Goal: Information Seeking & Learning: Learn about a topic

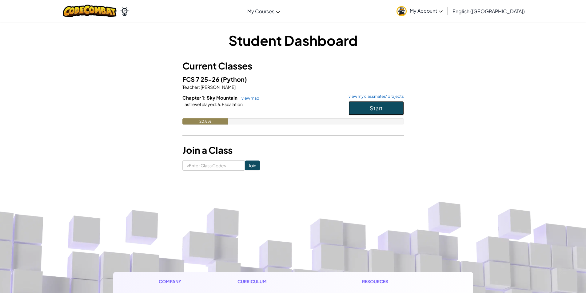
click at [371, 111] on span "Start" at bounding box center [376, 108] width 13 height 7
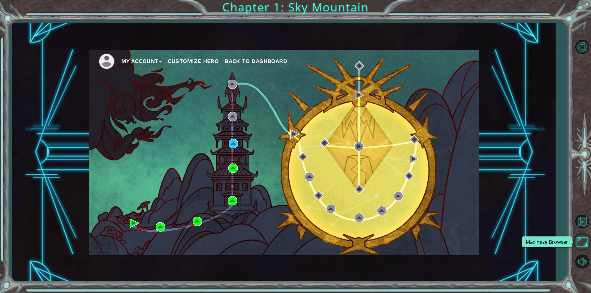
click at [585, 244] on button "Maximize Browser" at bounding box center [582, 242] width 18 height 18
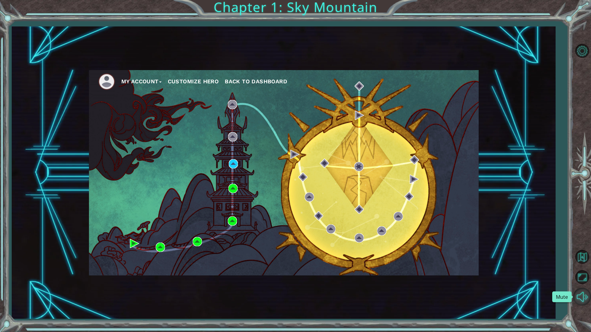
click at [584, 293] on button "Mute" at bounding box center [582, 297] width 18 height 18
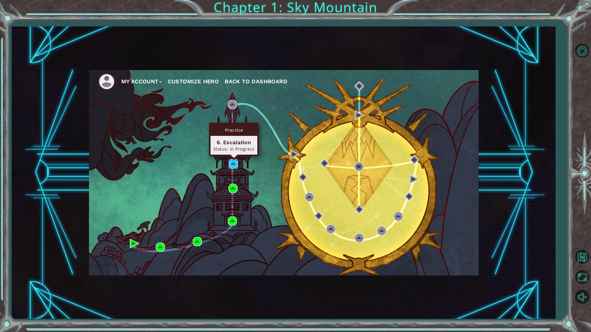
click at [236, 161] on img at bounding box center [233, 163] width 9 height 9
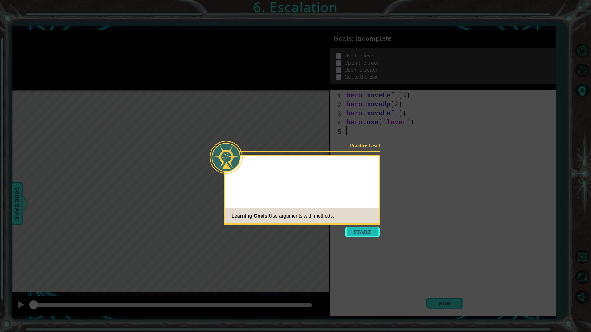
click at [360, 233] on button "Start" at bounding box center [362, 232] width 35 height 10
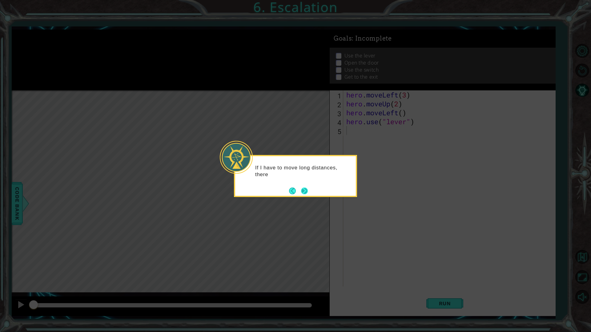
click at [307, 193] on button "Next" at bounding box center [304, 190] width 7 height 7
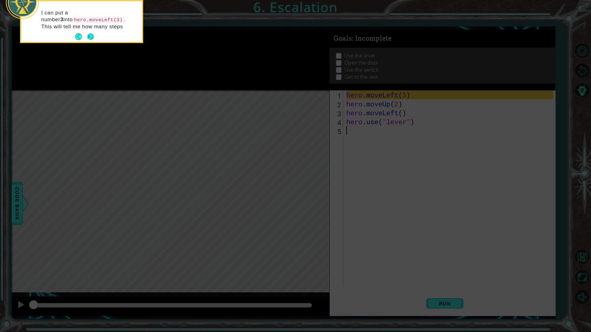
click at [94, 39] on div "I can put a number 3 into hero.moveLeft(3) . This will tell me how many steps" at bounding box center [81, 23] width 121 height 38
click at [87, 40] on button "Next" at bounding box center [90, 43] width 7 height 7
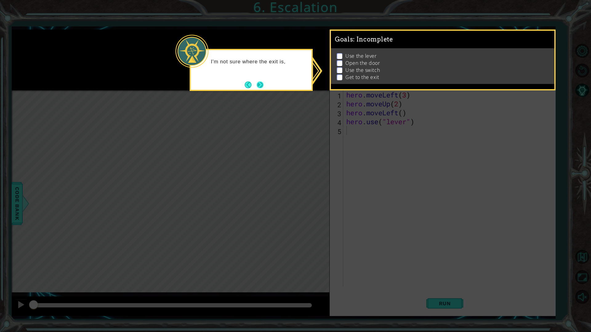
click at [259, 86] on button "Next" at bounding box center [259, 84] width 7 height 7
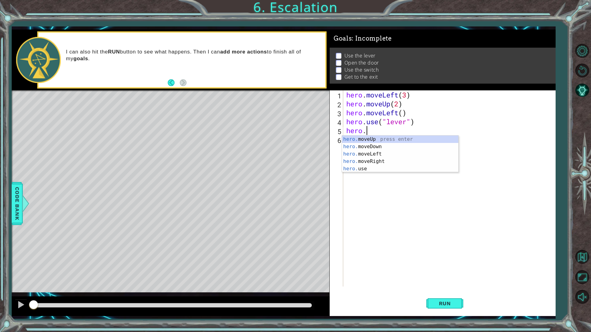
scroll to position [0, 1]
click at [372, 153] on div "hero. moveUp press enter hero. moveDown press enter hero. moveLeft press enter …" at bounding box center [400, 162] width 116 height 52
type textarea "hero.moveLeft(1)"
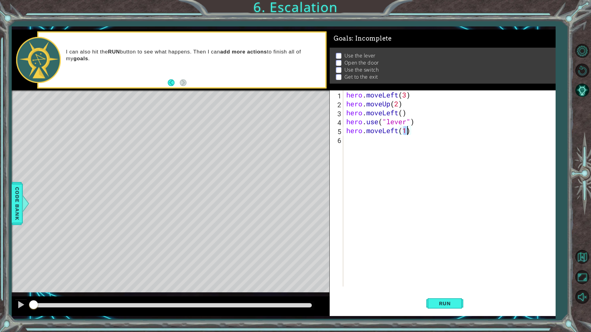
click at [368, 144] on div "hero . moveLeft ( 3 ) hero . moveUp ( 2 ) hero . moveLeft ( ) hero . use ( "lev…" at bounding box center [450, 198] width 211 height 214
click at [451, 293] on span "Run" at bounding box center [445, 304] width 24 height 6
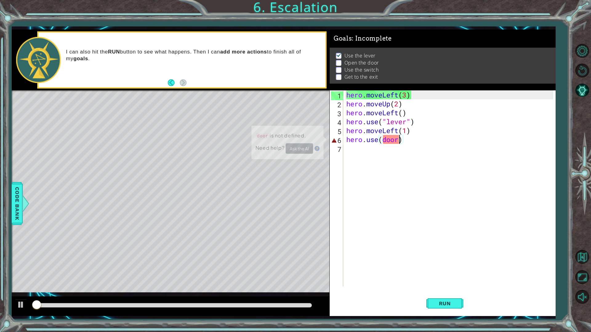
scroll to position [0, 0]
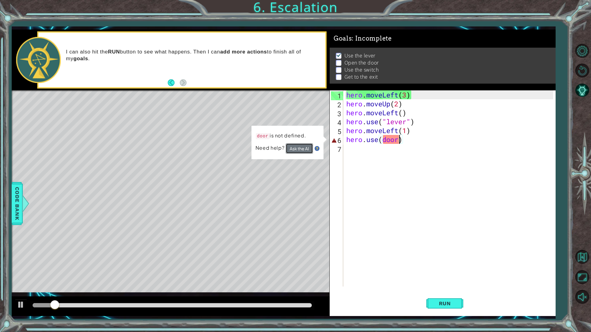
click at [302, 148] on button "Ask the AI" at bounding box center [300, 148] width 28 height 11
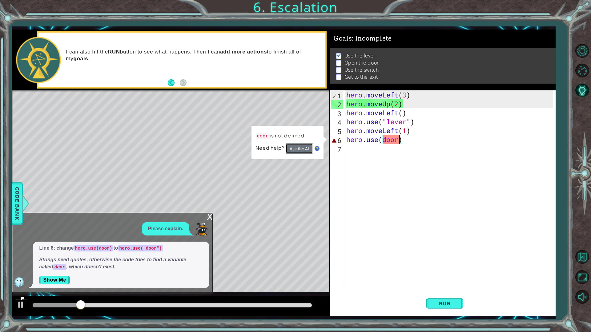
click at [299, 149] on button "Ask the AI" at bounding box center [300, 148] width 28 height 11
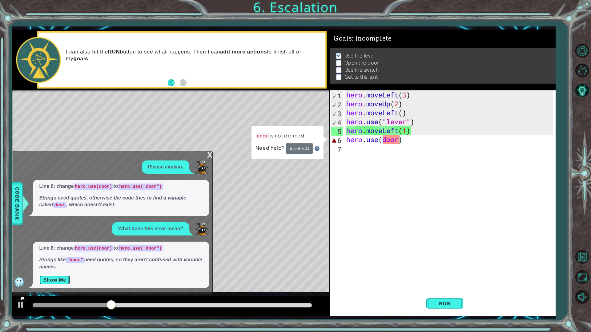
click at [59, 281] on button "Show Me" at bounding box center [54, 281] width 31 height 10
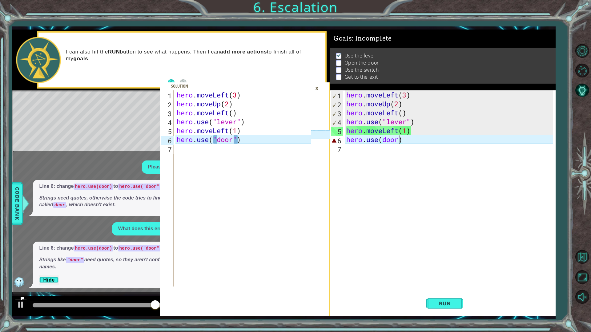
click at [316, 90] on div "×" at bounding box center [317, 88] width 10 height 10
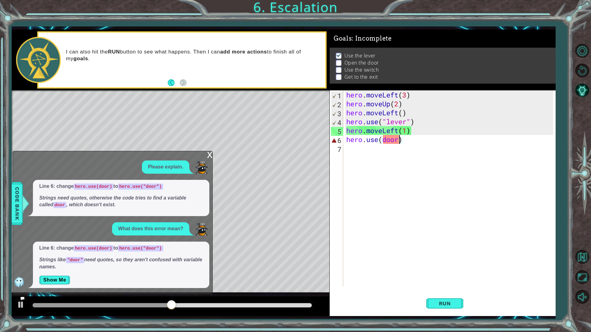
click at [400, 141] on div "hero . moveLeft ( 3 ) hero . moveUp ( 2 ) hero . moveLeft ( ) hero . use ( "lev…" at bounding box center [450, 198] width 211 height 214
type textarea "hero.use("door")"
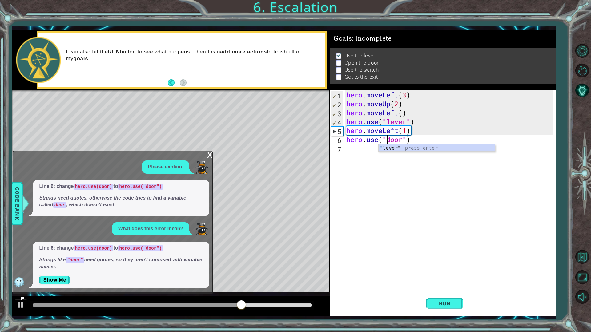
click at [394, 190] on div "hero . moveLeft ( 3 ) hero . moveUp ( 2 ) hero . moveLeft ( ) hero . use ( "lev…" at bounding box center [450, 198] width 211 height 214
click at [212, 158] on div "x" at bounding box center [210, 154] width 6 height 6
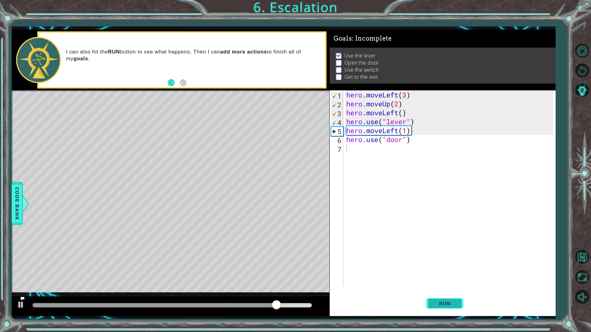
click at [453, 293] on span "Run" at bounding box center [445, 304] width 24 height 6
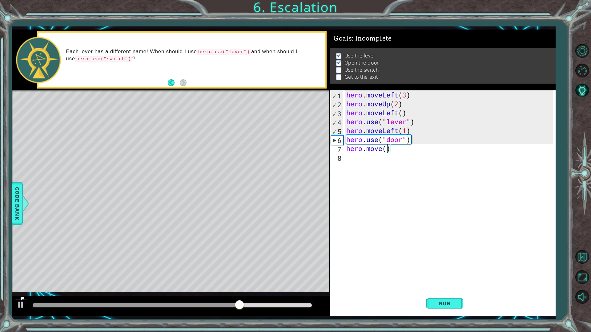
scroll to position [0, 2]
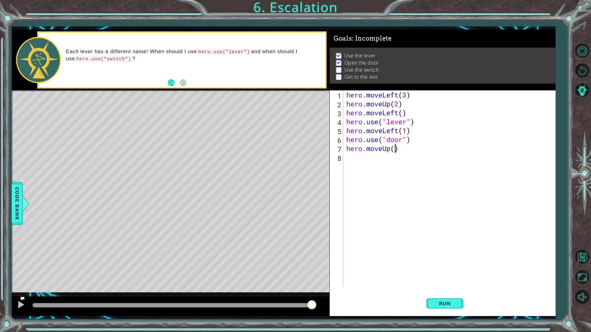
type textarea "hero.moveUp(2)"
click at [364, 160] on div "hero . moveLeft ( 3 ) hero . moveUp ( 2 ) hero . moveLeft ( ) hero . use ( "lev…" at bounding box center [450, 198] width 211 height 214
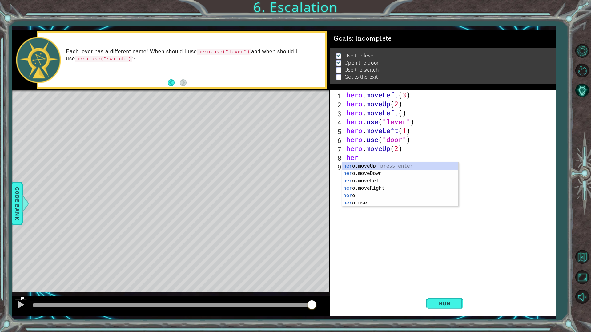
scroll to position [0, 0]
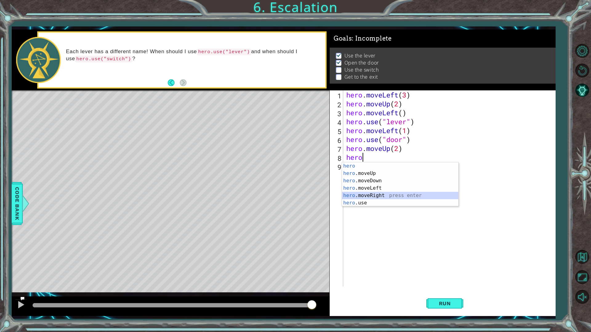
click at [386, 196] on div "hero press enter hero .moveUp press enter hero .moveDown press enter hero .move…" at bounding box center [400, 192] width 116 height 59
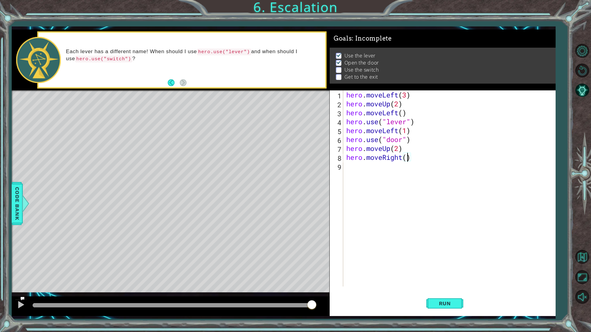
type textarea "hero.moveRight(2)"
click at [361, 168] on div "hero . moveLeft ( 3 ) hero . moveUp ( 2 ) hero . moveLeft ( ) hero . use ( "lev…" at bounding box center [450, 198] width 211 height 214
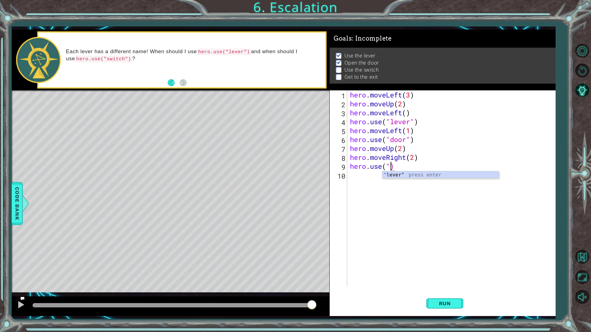
scroll to position [0, 2]
type textarea "hero.use("switch")"
click at [375, 177] on div "hero . moveLeft ( 3 ) hero . moveUp ( 2 ) hero . moveLeft ( ) hero . use ( "lev…" at bounding box center [453, 198] width 208 height 214
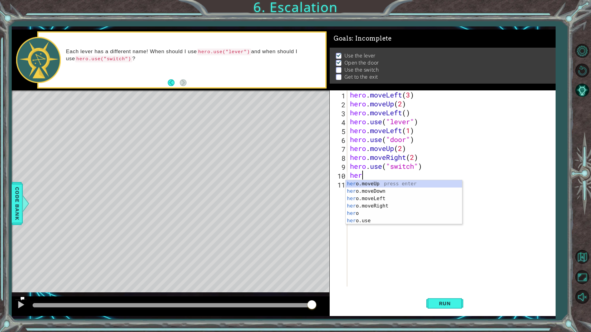
scroll to position [0, 0]
click at [390, 214] on div "hero press enter hero .moveUp press enter hero .moveDown press enter hero .move…" at bounding box center [404, 209] width 116 height 59
type textarea "hero.moveRight(1)"
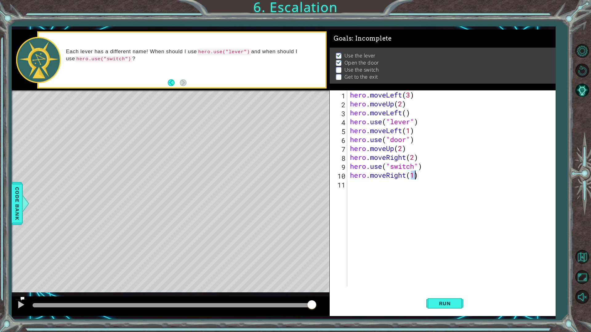
click at [398, 188] on div "hero . moveLeft ( 3 ) hero . moveUp ( 2 ) hero . moveLeft ( ) hero . use ( "lev…" at bounding box center [453, 198] width 208 height 214
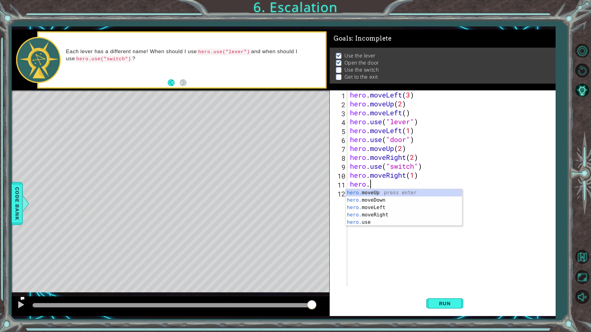
scroll to position [0, 1]
click at [408, 196] on div "hero. moveUp press enter hero. moveDown press enter hero. moveLeft press enter …" at bounding box center [404, 215] width 116 height 52
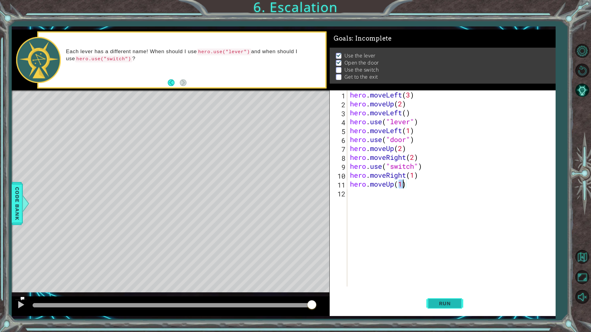
type textarea "hero.moveUp(1)"
click at [432, 293] on button "Run" at bounding box center [444, 303] width 37 height 22
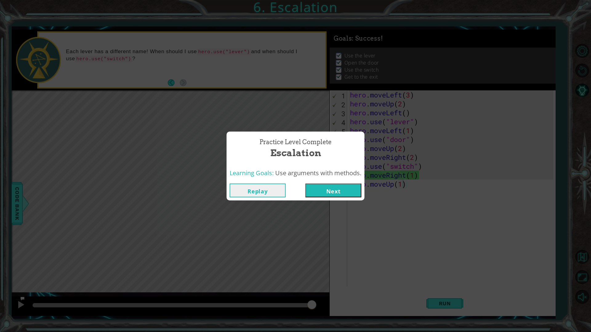
click at [337, 189] on button "Next" at bounding box center [333, 191] width 56 height 14
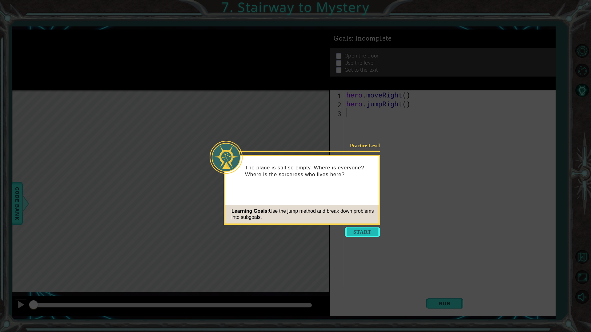
click at [359, 231] on button "Start" at bounding box center [362, 232] width 35 height 10
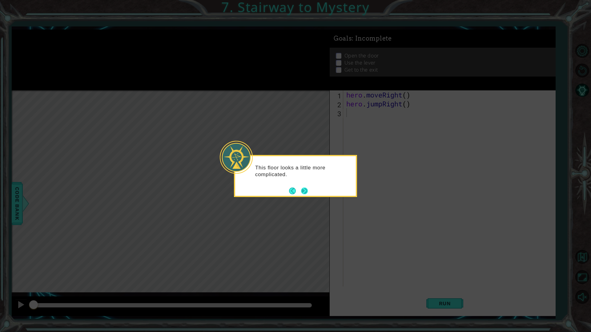
click at [306, 190] on button "Next" at bounding box center [304, 190] width 7 height 7
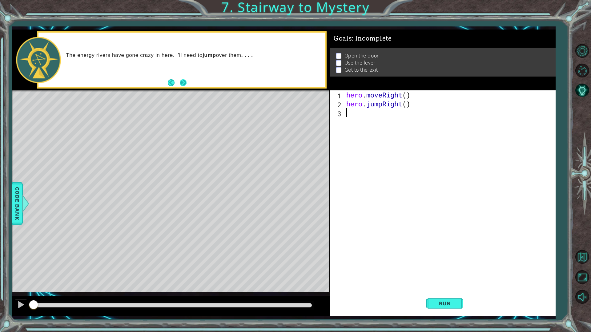
click at [185, 83] on button "Next" at bounding box center [183, 82] width 7 height 7
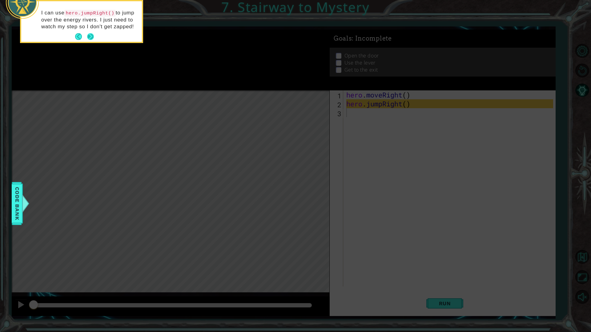
click at [93, 35] on button "Next" at bounding box center [90, 36] width 7 height 7
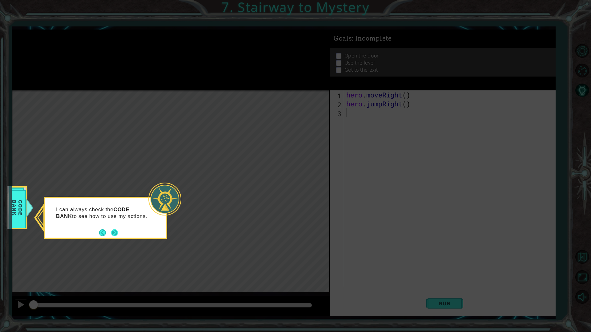
click at [114, 233] on button "Next" at bounding box center [114, 232] width 7 height 7
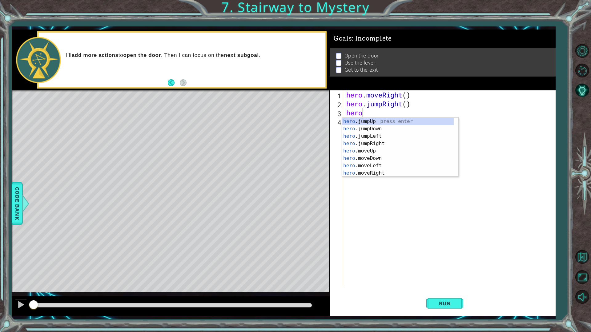
type textarea "hero."
click at [380, 147] on div "hero. jumpUp press enter hero. jumpDown press enter hero. jumpLeft press enter …" at bounding box center [398, 155] width 112 height 74
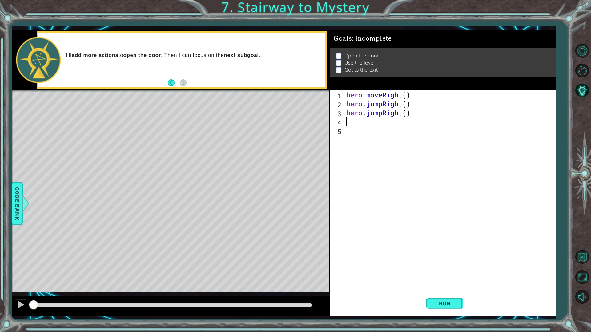
scroll to position [0, 0]
click at [383, 114] on div "hero . moveRight ( ) hero . jumpRight ( ) hero . jumpRight ( )" at bounding box center [450, 198] width 211 height 214
type textarea "hero.moveRight()"
click at [449, 161] on div "hero . moveRight ( ) hero . jumpRight ( ) hero . moveRight ( )" at bounding box center [450, 198] width 211 height 214
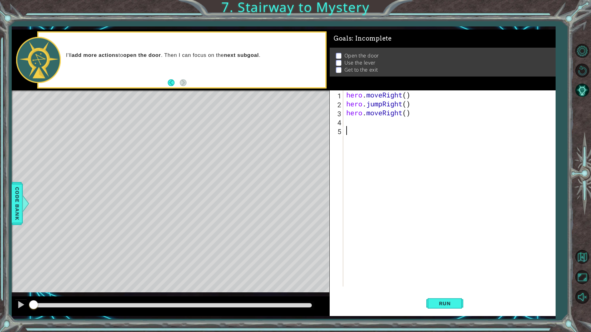
scroll to position [0, 0]
click at [377, 120] on div "hero . moveRight ( ) hero . jumpRight ( ) hero . moveRight ( )" at bounding box center [450, 198] width 211 height 214
click at [406, 114] on div "hero . moveRight ( ) hero . jumpRight ( ) hero . moveRight ( )" at bounding box center [450, 198] width 211 height 214
type textarea "hero.moveRight(2)"
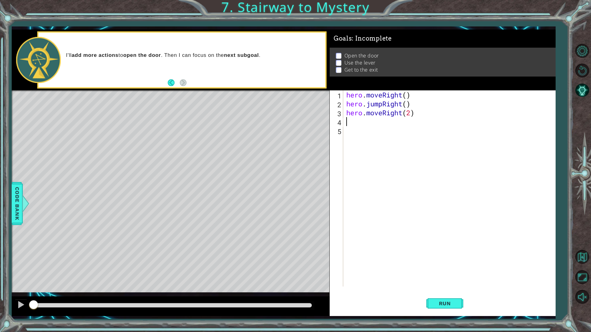
click at [399, 123] on div "hero . moveRight ( ) hero . jumpRight ( ) hero . moveRight ( 2 )" at bounding box center [450, 198] width 211 height 214
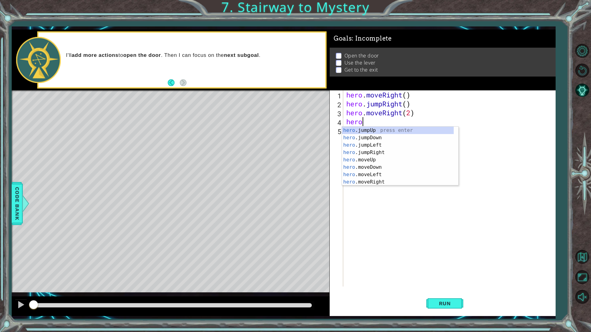
type textarea "hero."
click at [382, 131] on div "hero. jumpUp press enter hero. jumpDown press enter hero. jumpLeft press enter …" at bounding box center [398, 164] width 112 height 74
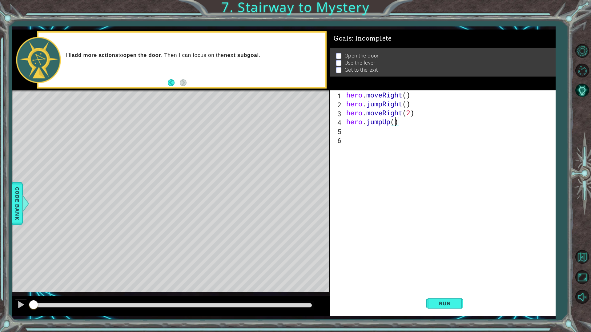
click at [396, 122] on div "hero . moveRight ( ) hero . jumpRight ( ) hero . moveRight ( 2 ) hero . jumpUp …" at bounding box center [450, 198] width 211 height 214
click at [448, 293] on span "Run" at bounding box center [445, 304] width 24 height 6
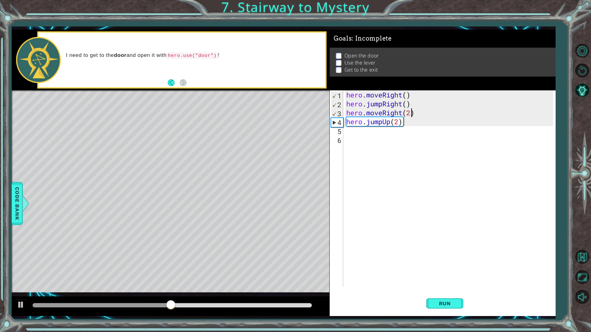
click at [410, 114] on div "hero . moveRight ( ) hero . jumpRight ( ) hero . moveRight ( 2 ) hero . jumpUp …" at bounding box center [450, 198] width 211 height 214
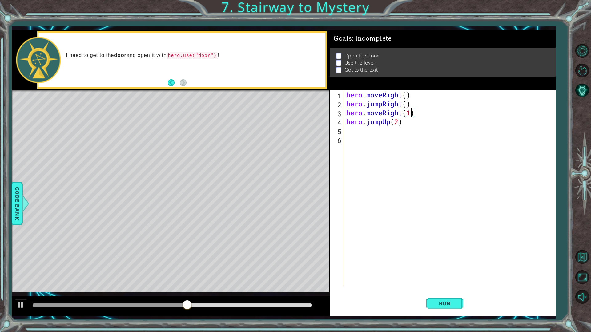
scroll to position [0, 3]
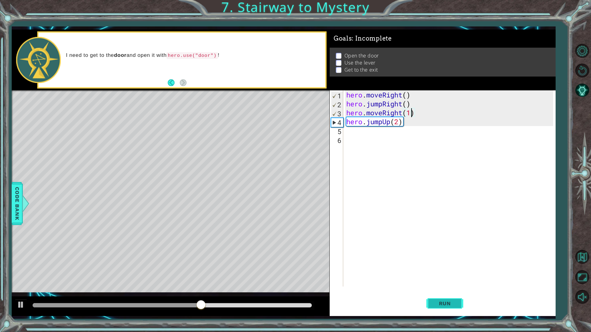
click at [446, 293] on span "Run" at bounding box center [445, 304] width 24 height 6
click at [381, 121] on div "hero . moveRight ( ) hero . jumpRight ( ) hero . moveRight ( 1 ) hero . jumpUp …" at bounding box center [450, 198] width 211 height 214
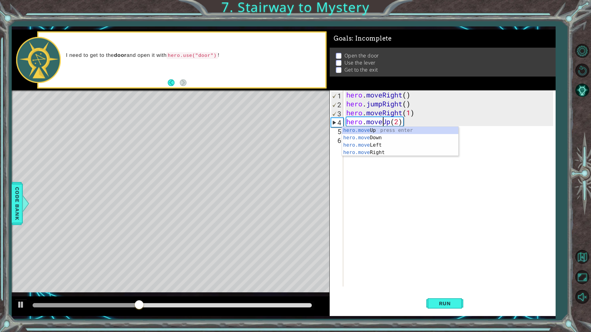
scroll to position [0, 2]
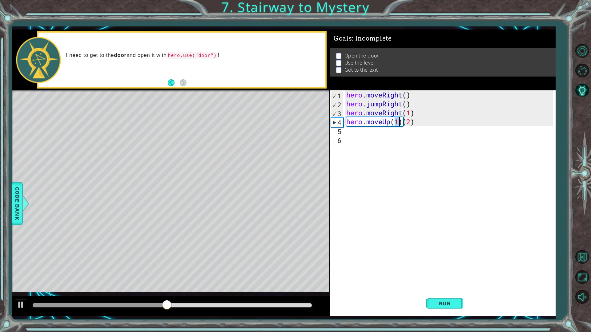
click at [415, 123] on div "hero . moveRight ( ) hero . jumpRight ( ) hero . moveRight ( 1 ) hero . moveUp …" at bounding box center [450, 198] width 211 height 214
click at [401, 123] on div "hero . moveRight ( ) hero . jumpRight ( ) hero . moveRight ( 1 ) hero . moveUp …" at bounding box center [450, 198] width 211 height 214
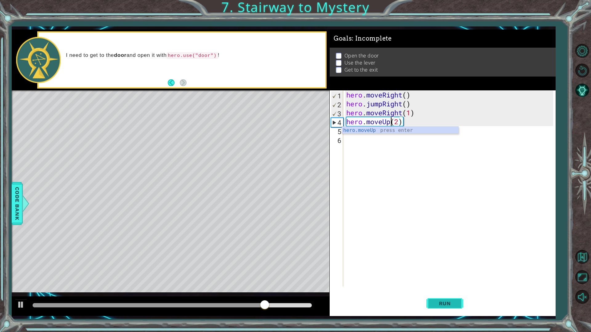
click at [448, 293] on span "Run" at bounding box center [445, 304] width 24 height 6
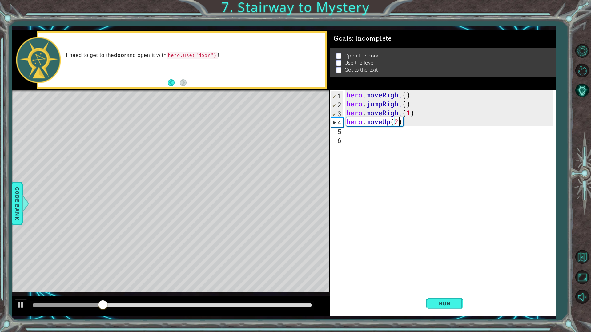
click at [399, 123] on div "hero . moveRight ( ) hero . jumpRight ( ) hero . moveRight ( 1 ) hero . moveUp …" at bounding box center [450, 198] width 211 height 214
type textarea "hero.moveUp()"
click at [400, 129] on div "hero . moveRight ( ) hero . jumpRight ( ) hero . moveRight ( 1 ) hero . moveUp …" at bounding box center [450, 198] width 211 height 214
click at [398, 134] on div "hero . moveRight ( ) hero . jumpRight ( ) hero . moveRight ( 1 ) hero . moveUp …" at bounding box center [450, 198] width 211 height 214
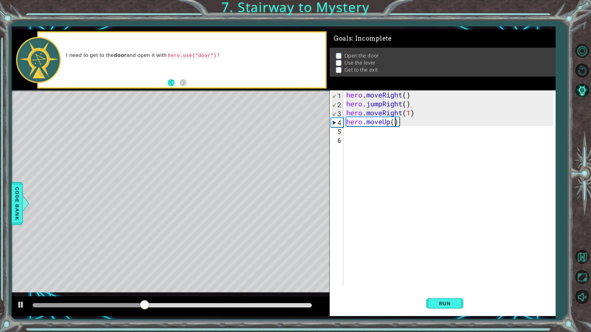
click at [395, 122] on div "hero . moveRight ( ) hero . jumpRight ( ) hero . moveRight ( 1 ) hero . moveUp …" at bounding box center [450, 198] width 211 height 214
type textarea "hero.moveUp(1)"
click at [387, 137] on div "hero . moveRight ( ) hero . jumpRight ( ) hero . moveRight ( 1 ) hero . moveUp …" at bounding box center [450, 198] width 211 height 214
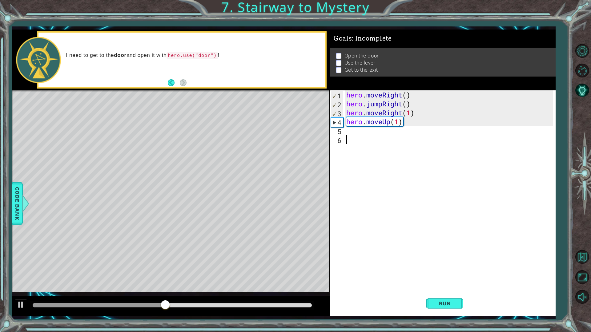
click at [382, 134] on div "hero . moveRight ( ) hero . jumpRight ( ) hero . moveRight ( 1 ) hero . moveUp …" at bounding box center [450, 198] width 211 height 214
type textarea "hero.use("door")"
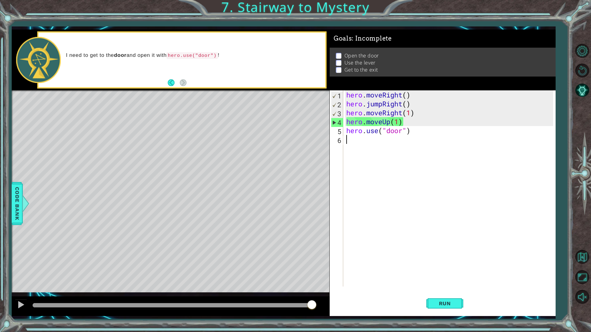
click at [391, 142] on div "hero . moveRight ( ) hero . jumpRight ( ) hero . moveRight ( 1 ) hero . moveUp …" at bounding box center [450, 198] width 211 height 214
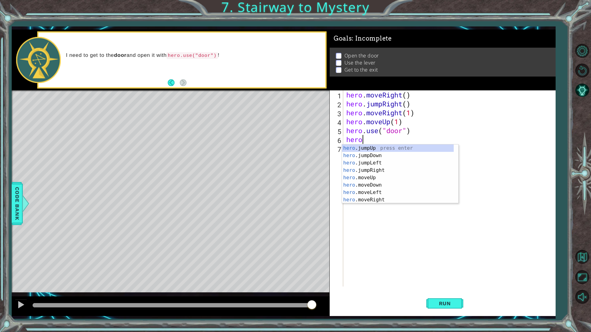
scroll to position [0, 0]
click at [381, 179] on div "hero .jumpUp press enter hero .jumpDown press enter hero .jumpLeft press enter …" at bounding box center [398, 182] width 112 height 74
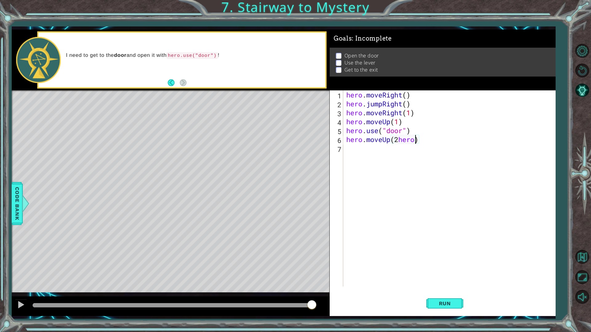
scroll to position [0, 3]
type textarea "hero.moveUp(2)"
click at [355, 148] on div "hero . moveRight ( ) hero . jumpRight ( ) hero . moveRight ( 1 ) hero . moveUp …" at bounding box center [450, 198] width 211 height 214
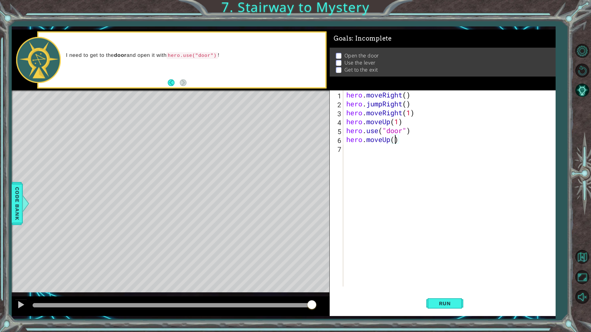
type textarea "hero.moveUp(2)"
click at [355, 148] on div "hero . moveRight ( ) hero . jumpRight ( ) hero . moveRight ( 1 ) hero . moveUp …" at bounding box center [450, 198] width 211 height 214
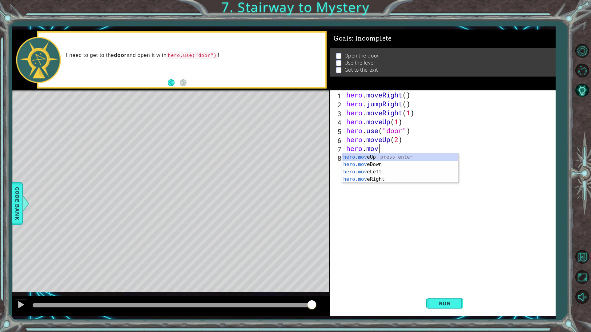
scroll to position [0, 1]
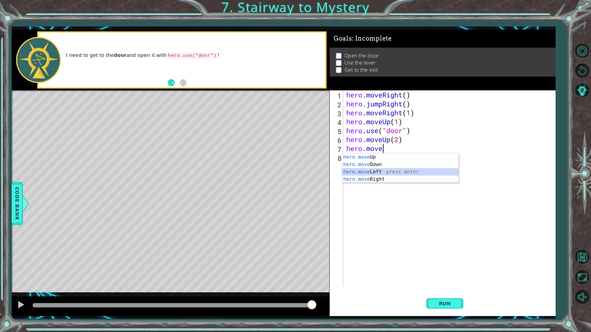
click at [369, 175] on div "hero.move Up press enter hero.move Down press enter hero.move Left press enter …" at bounding box center [400, 176] width 116 height 44
type textarea "hero.moveLeft(1)"
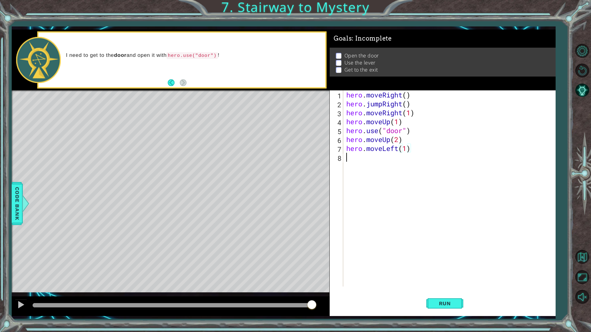
click at [401, 162] on div "hero . moveRight ( ) hero . jumpRight ( ) hero . moveRight ( 1 ) hero . moveUp …" at bounding box center [450, 198] width 211 height 214
type textarea "hero.use("lever")"
click at [380, 168] on div "hero . moveRight ( ) hero . jumpRight ( ) hero . moveRight ( 1 ) hero . moveUp …" at bounding box center [450, 198] width 211 height 214
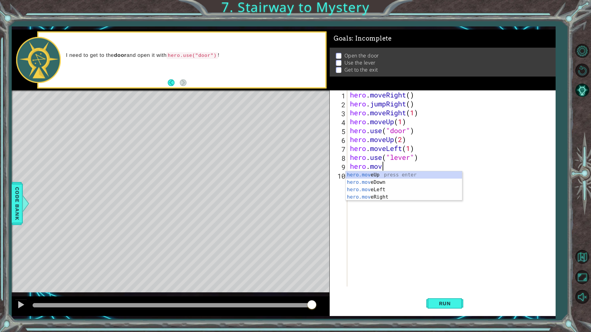
scroll to position [0, 1]
click at [383, 191] on div "hero.move Up press enter hero.move Down press enter hero.move Left press enter …" at bounding box center [404, 193] width 116 height 44
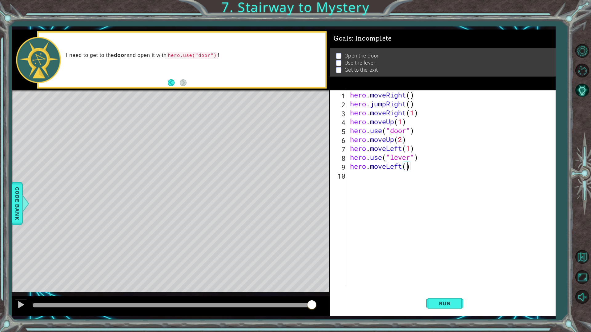
type textarea "hero.moveLeft(2)"
click at [375, 183] on div "hero . moveRight ( ) hero . jumpRight ( ) hero . moveRight ( 1 ) hero . moveUp …" at bounding box center [453, 198] width 208 height 214
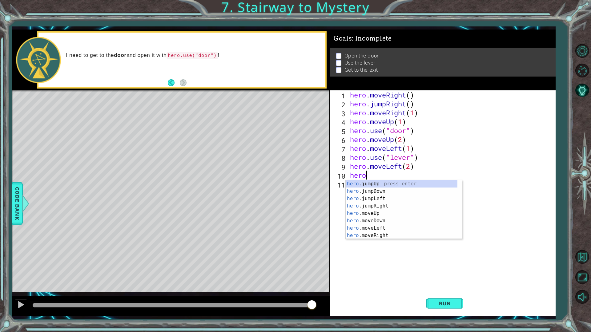
type textarea "hero."
click at [378, 186] on div "hero. jumpUp press enter hero. jumpDown press enter hero. jumpLeft press enter …" at bounding box center [402, 217] width 112 height 74
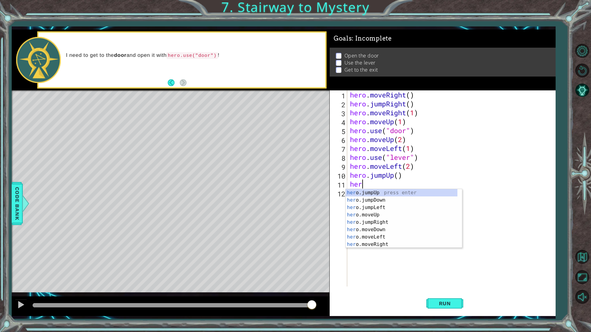
scroll to position [0, 0]
type textarea "hero."
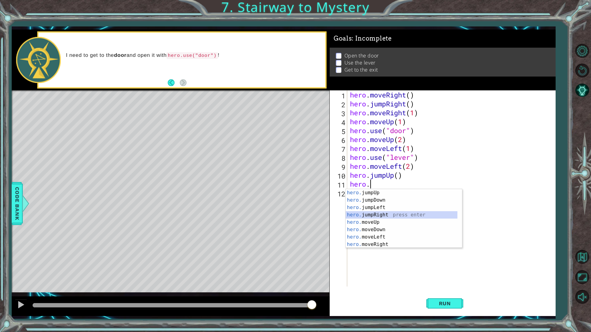
click at [388, 214] on div "hero. jumpUp press enter hero. jumpDown press enter hero. jumpLeft press enter …" at bounding box center [402, 226] width 112 height 74
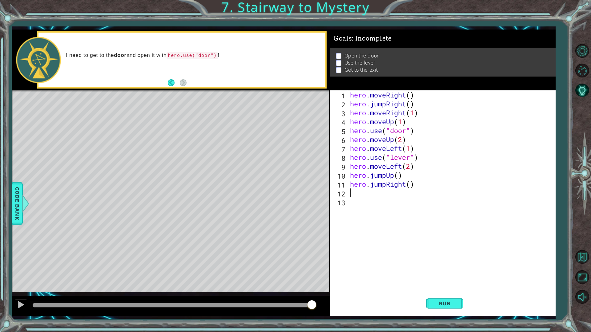
click at [412, 186] on div "hero . moveRight ( ) hero . jumpRight ( ) hero . moveRight ( 1 ) hero . moveUp …" at bounding box center [453, 198] width 208 height 214
type textarea "hero.jumpRight(2)"
click at [380, 194] on div "hero . moveRight ( ) hero . jumpRight ( ) hero . moveRight ( 1 ) hero . moveUp …" at bounding box center [453, 198] width 208 height 214
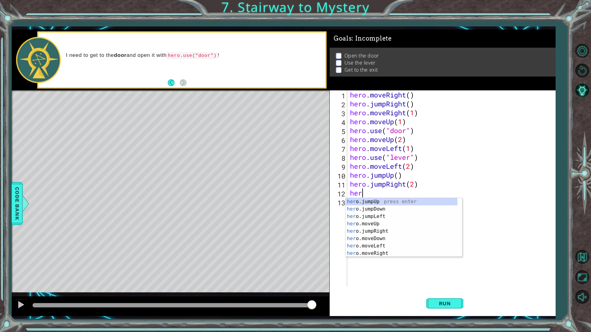
scroll to position [0, 0]
click at [375, 231] on div "hero .jumpUp press enter hero .jumpDown press enter hero .jumpLeft press enter …" at bounding box center [402, 235] width 112 height 74
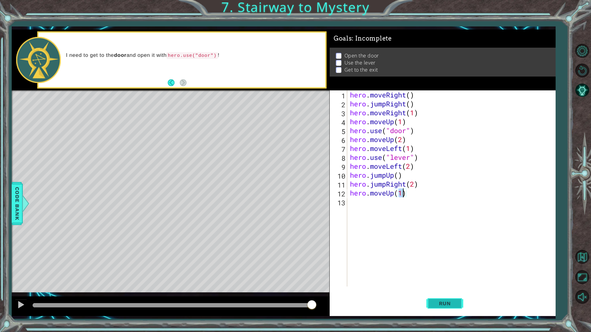
type textarea "hero.moveUp(1)"
click at [443, 293] on span "Run" at bounding box center [445, 304] width 24 height 6
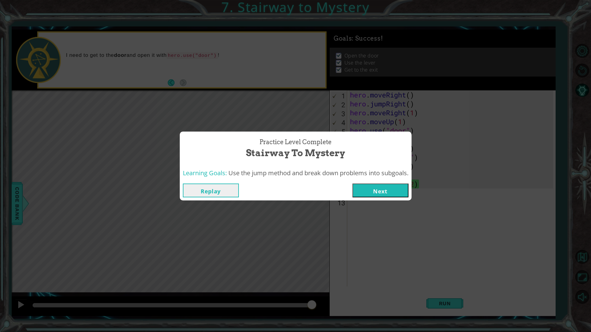
click at [383, 196] on button "Next" at bounding box center [380, 191] width 56 height 14
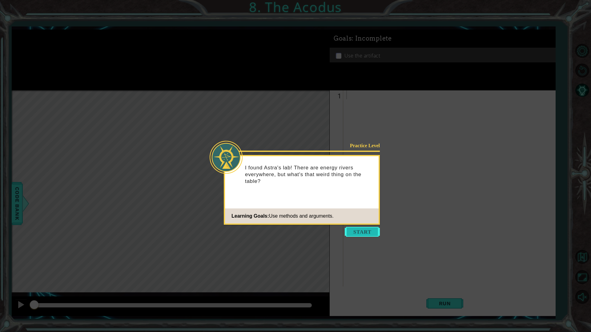
click at [370, 232] on button "Start" at bounding box center [362, 232] width 35 height 10
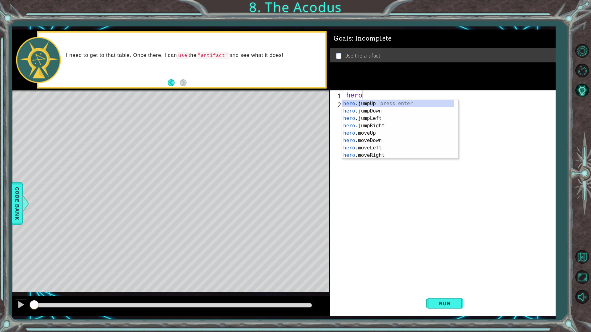
scroll to position [0, 1]
click at [370, 136] on div "hero. jumpUp press enter hero. jumpDown press enter hero. jumpLeft press enter …" at bounding box center [398, 137] width 112 height 74
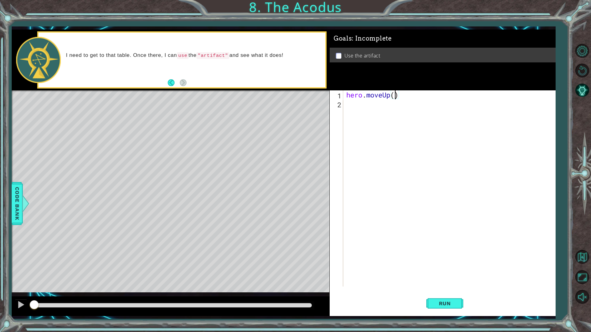
type textarea "hero.moveUp(2)"
click at [395, 109] on div "hero . moveUp ( 2 )" at bounding box center [450, 198] width 211 height 214
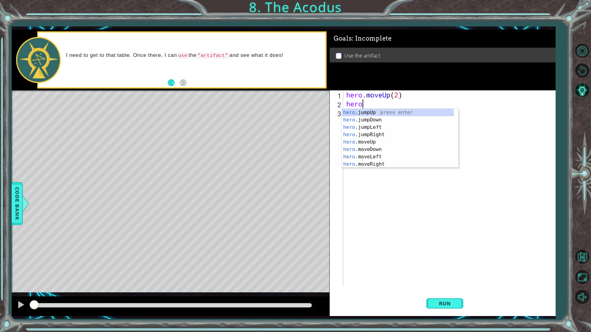
scroll to position [0, 1]
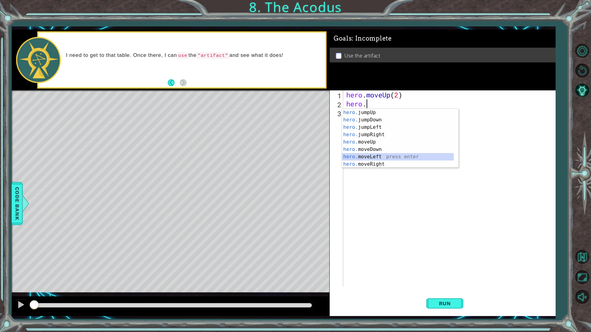
click at [383, 155] on div "hero. jumpUp press enter hero. jumpDown press enter hero. jumpLeft press enter …" at bounding box center [398, 146] width 112 height 74
type textarea "hero.moveLeft(1)"
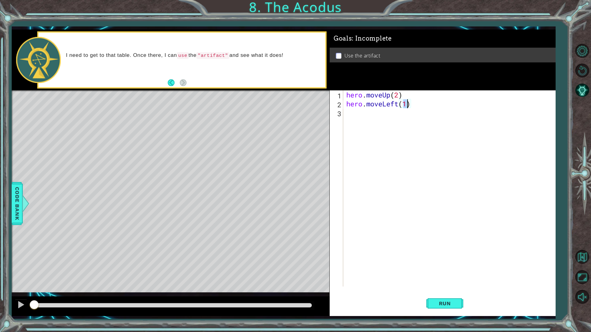
click at [354, 117] on div "hero . moveUp ( 2 ) hero . moveLeft ( 1 )" at bounding box center [450, 198] width 211 height 214
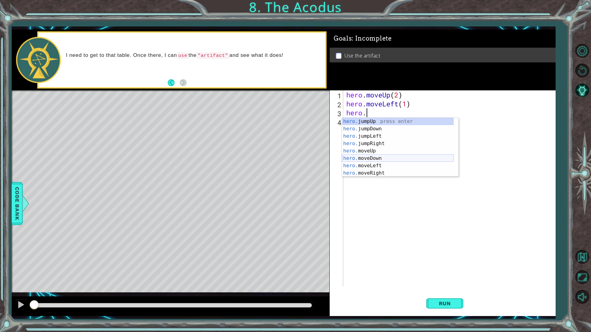
click at [385, 159] on div "hero. jumpUp press enter hero. jumpDown press enter hero. jumpLeft press enter …" at bounding box center [398, 155] width 112 height 74
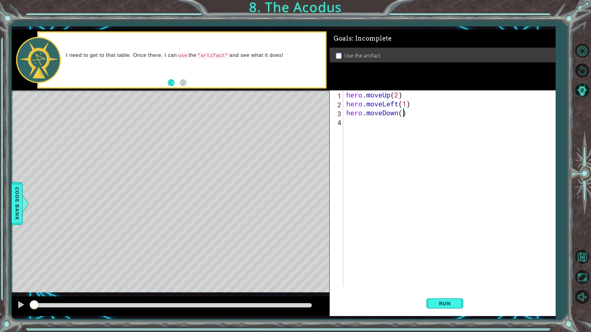
type textarea "hero.moveDown(2)"
click at [365, 122] on div "hero . moveUp ( 2 ) hero . moveLeft ( 1 ) hero . moveDown ( 2 )" at bounding box center [450, 198] width 211 height 214
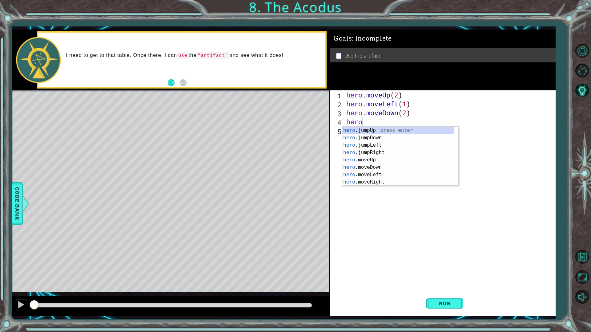
type textarea "hero."
click at [379, 147] on div "hero. jumpUp press enter hero. jumpDown press enter hero. jumpLeft press enter …" at bounding box center [398, 164] width 112 height 74
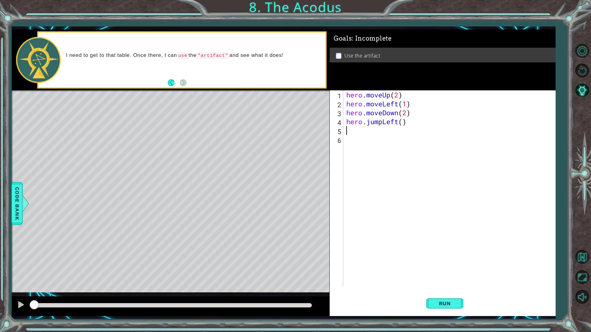
click at [401, 125] on div "hero . moveUp ( 2 ) hero . moveLeft ( 1 ) hero . moveDown ( 2 ) hero . jumpLeft…" at bounding box center [450, 198] width 211 height 214
type textarea "hero.jumpLeft2()"
click at [398, 137] on div "hero . moveUp ( 2 ) hero . moveLeft ( 1 ) hero . moveDown ( 2 ) hero . jumpLeft…" at bounding box center [450, 198] width 211 height 214
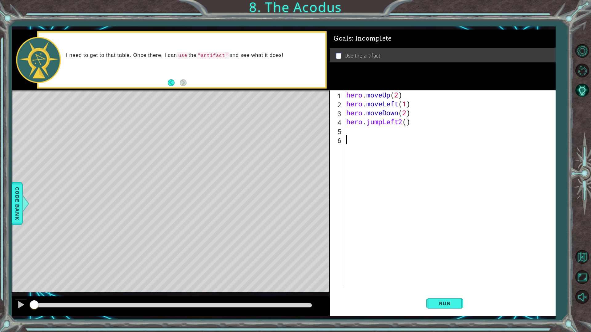
click at [401, 122] on div "hero . moveUp ( 2 ) hero . moveLeft ( 1 ) hero . moveDown ( 2 ) hero . jumpLeft…" at bounding box center [450, 198] width 211 height 214
click at [403, 123] on div "hero . moveUp ( 2 ) hero . moveLeft ( 1 ) hero . moveDown ( 2 ) hero . jumpLeft…" at bounding box center [450, 198] width 211 height 214
type textarea "hero.jumpLeft(2)"
click at [393, 137] on div "hero . moveUp ( 2 ) hero . moveLeft ( 1 ) hero . moveDown ( 2 ) hero . jumpLeft…" at bounding box center [450, 198] width 211 height 214
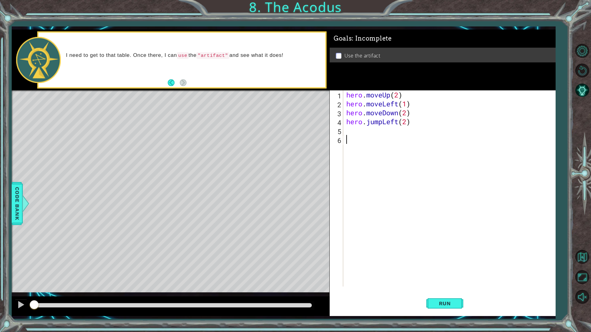
scroll to position [0, 0]
click at [392, 129] on div "hero . moveUp ( 2 ) hero . moveLeft ( 1 ) hero . moveDown ( 2 ) hero . jumpLeft…" at bounding box center [450, 198] width 211 height 214
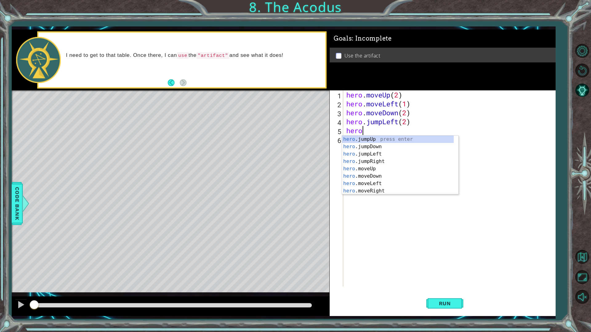
scroll to position [0, 1]
click at [390, 171] on div "hero. jumpUp press enter hero. jumpDown press enter hero. jumpLeft press enter …" at bounding box center [398, 173] width 112 height 74
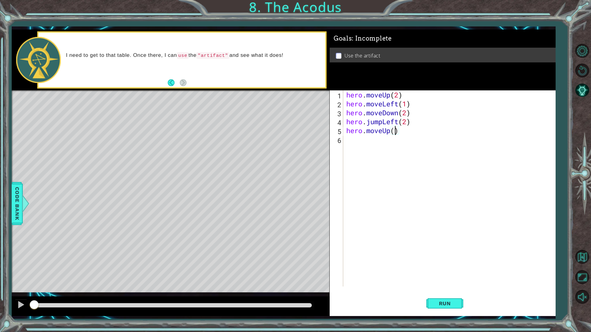
type textarea "hero.moveUp(2)"
click at [400, 142] on div "hero . moveUp ( 2 ) hero . moveLeft ( 1 ) hero . moveDown ( 2 ) hero . jumpLeft…" at bounding box center [450, 198] width 211 height 214
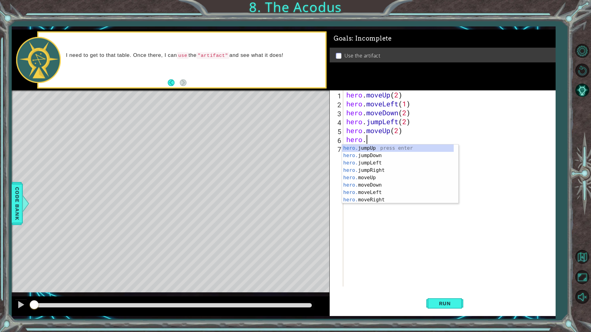
scroll to position [0, 1]
click at [384, 201] on div "hero. jumpUp press enter hero. jumpDown press enter hero. jumpLeft press enter …" at bounding box center [398, 182] width 112 height 74
type textarea "hero.moveRight(1)"
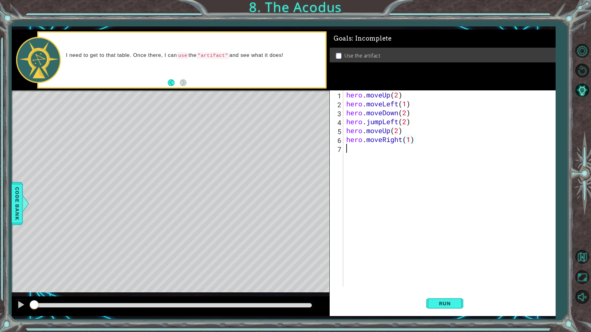
click at [371, 151] on div "hero . moveUp ( 2 ) hero . moveLeft ( 1 ) hero . moveDown ( 2 ) hero . jumpLeft…" at bounding box center [450, 198] width 211 height 214
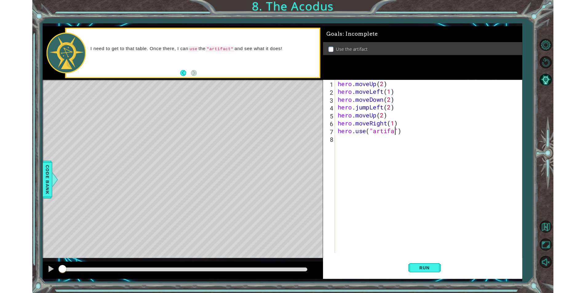
scroll to position [0, 3]
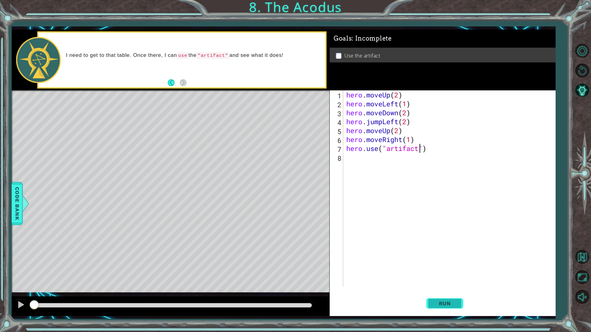
type textarea "hero.use("artifact")"
click at [457, 293] on button "Run" at bounding box center [444, 303] width 37 height 22
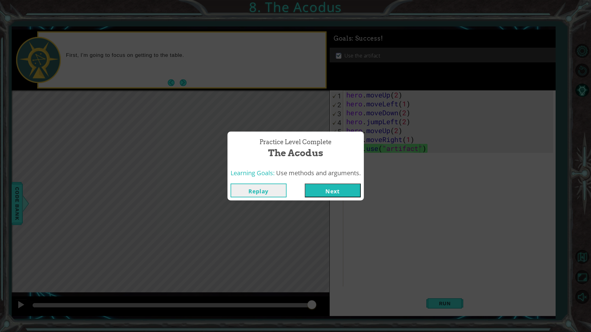
click at [342, 191] on button "Next" at bounding box center [333, 191] width 56 height 14
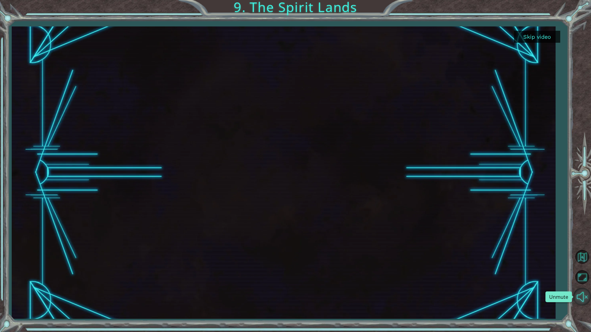
click at [583, 293] on button "Unmute" at bounding box center [582, 297] width 18 height 18
click at [573, 288] on button "Mute" at bounding box center [582, 297] width 18 height 18
click at [573, 288] on button "Unmute" at bounding box center [582, 297] width 18 height 18
click at [588, 67] on div at bounding box center [582, 174] width 18 height 266
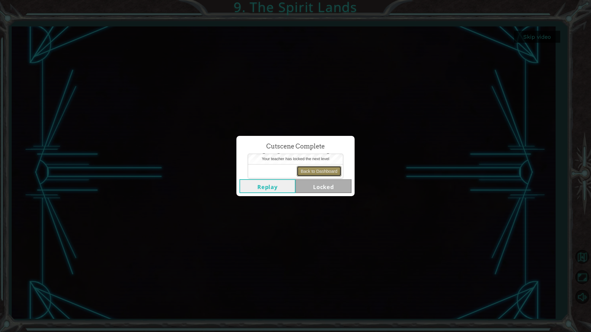
click at [313, 175] on button "Back to Dashboard" at bounding box center [319, 171] width 45 height 10
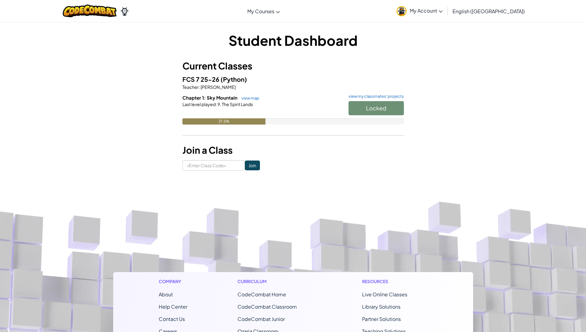
click at [373, 106] on div "Locked" at bounding box center [374, 109] width 62 height 17
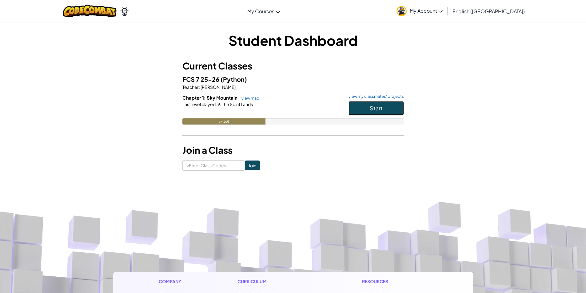
click at [387, 106] on button "Start" at bounding box center [376, 108] width 55 height 14
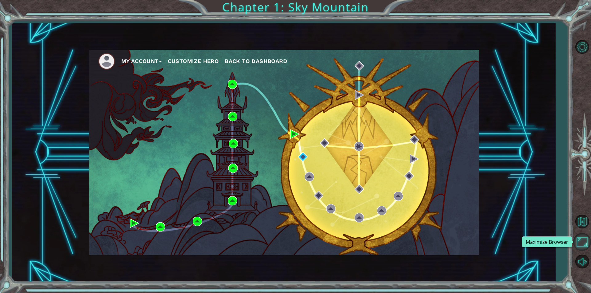
click at [584, 238] on button "Maximize Browser" at bounding box center [582, 242] width 18 height 18
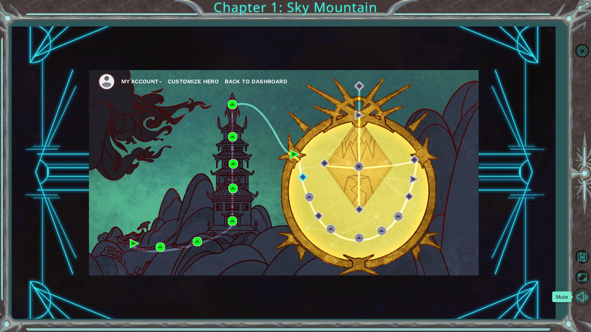
click at [586, 293] on button "Mute" at bounding box center [582, 297] width 18 height 18
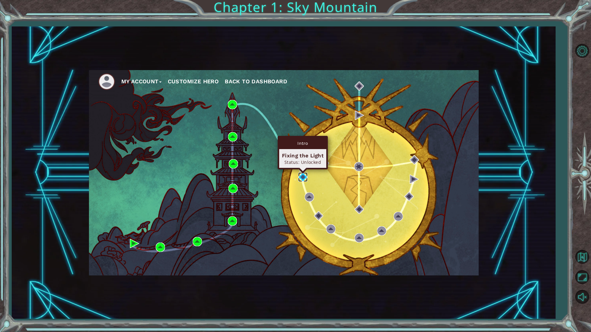
click at [303, 177] on img at bounding box center [302, 177] width 9 height 9
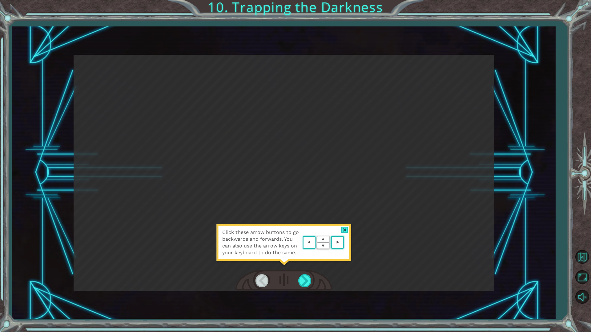
click at [345, 230] on div at bounding box center [344, 230] width 7 height 6
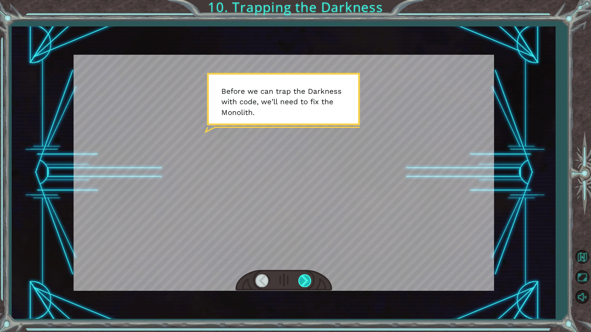
click at [299, 283] on div at bounding box center [305, 281] width 14 height 13
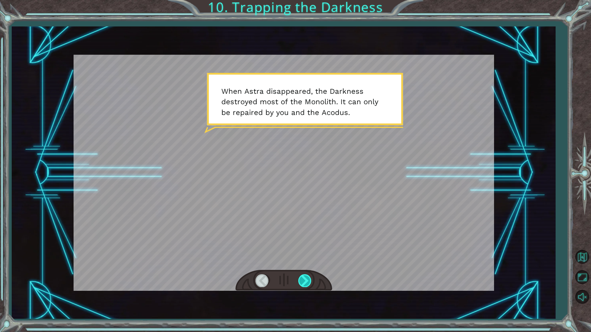
click at [305, 280] on div at bounding box center [305, 281] width 14 height 13
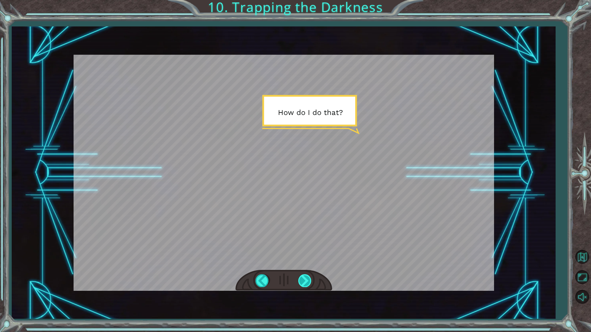
click at [305, 280] on div at bounding box center [305, 281] width 14 height 13
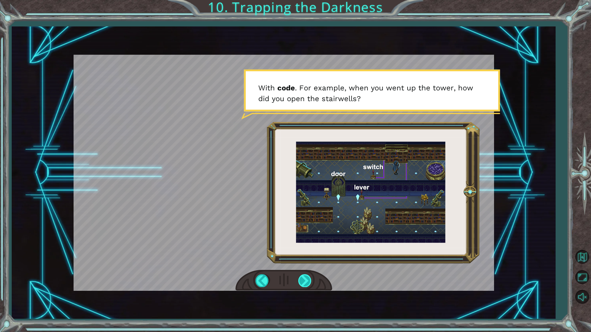
click at [305, 280] on div at bounding box center [305, 281] width 14 height 13
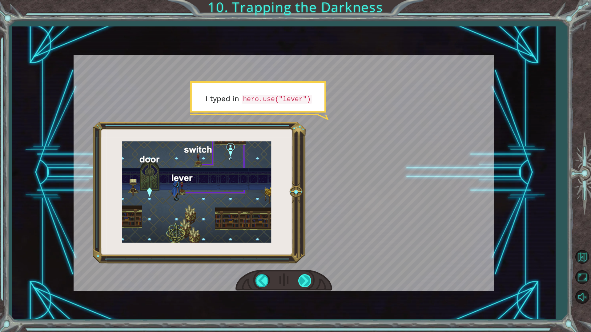
click at [305, 280] on div at bounding box center [305, 281] width 14 height 13
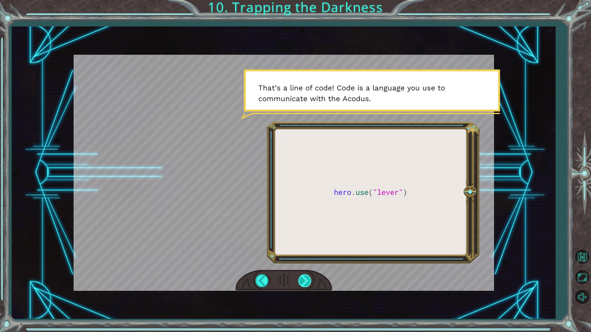
click at [305, 280] on div at bounding box center [305, 281] width 14 height 13
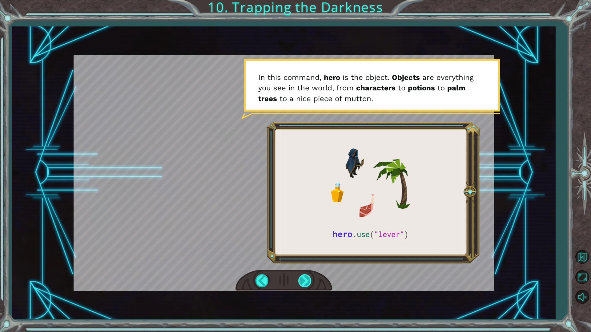
click at [305, 280] on div at bounding box center [305, 281] width 14 height 13
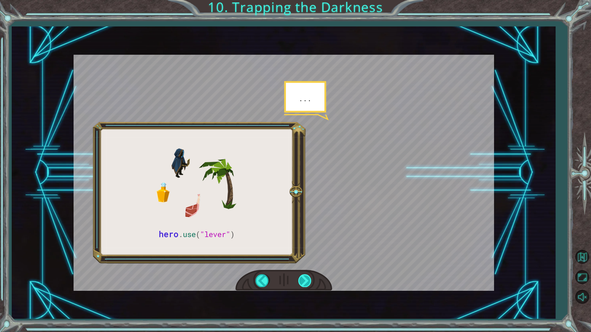
click at [305, 280] on div at bounding box center [305, 281] width 14 height 13
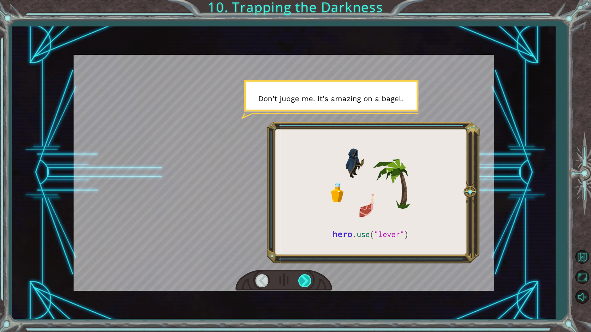
click at [305, 280] on div at bounding box center [305, 281] width 14 height 13
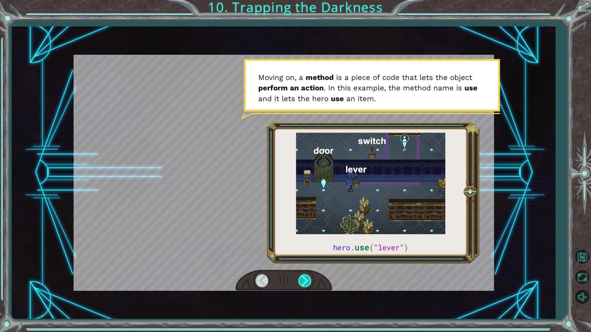
click at [305, 280] on div at bounding box center [305, 281] width 14 height 13
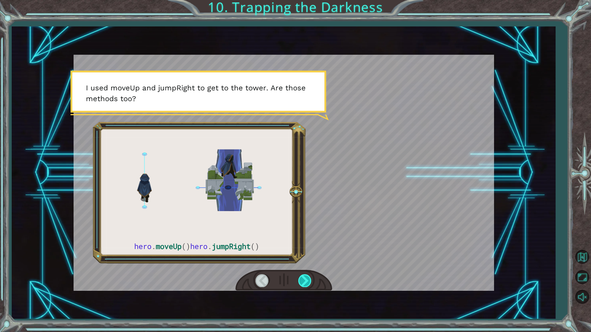
click at [305, 280] on div at bounding box center [305, 281] width 14 height 13
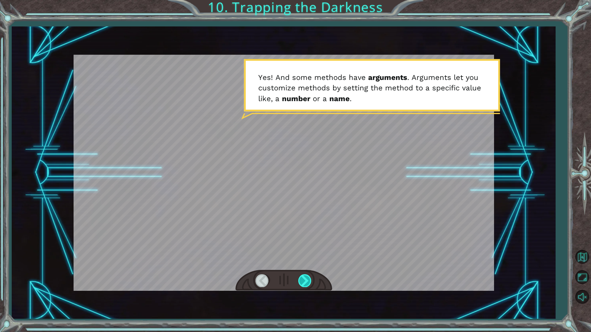
click at [305, 280] on div at bounding box center [305, 281] width 14 height 13
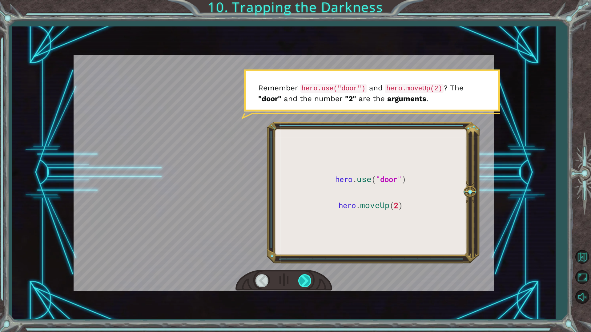
click at [305, 280] on div at bounding box center [305, 281] width 14 height 13
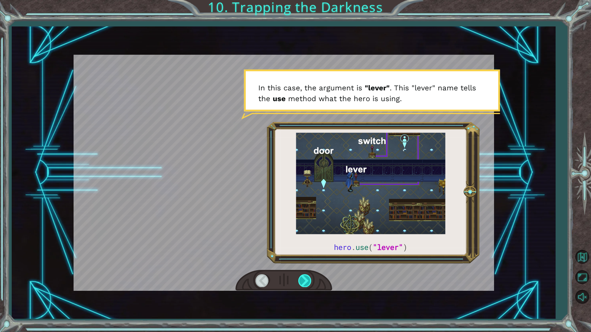
click at [305, 280] on div at bounding box center [305, 281] width 14 height 13
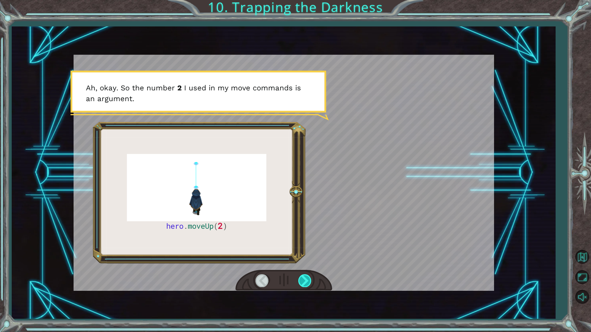
click at [305, 280] on div at bounding box center [305, 281] width 14 height 13
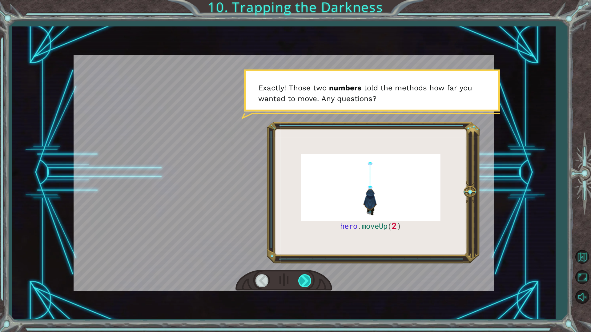
click at [305, 280] on div at bounding box center [305, 281] width 14 height 13
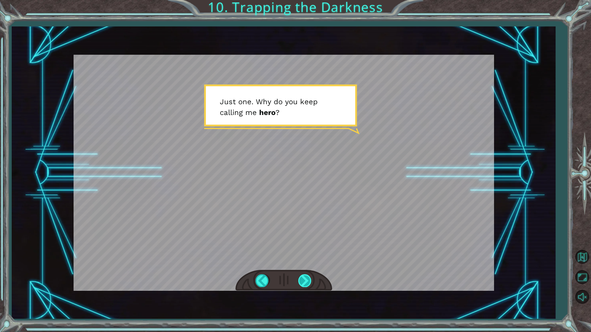
click at [305, 280] on div at bounding box center [305, 281] width 14 height 13
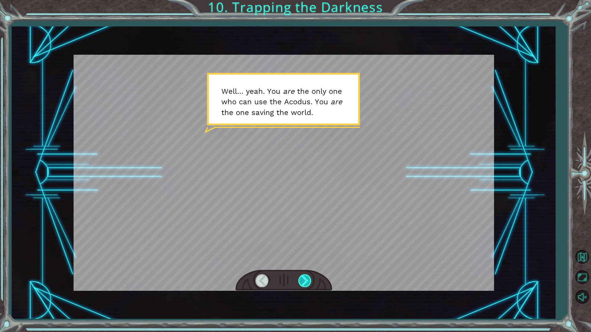
click at [305, 280] on div at bounding box center [305, 281] width 14 height 13
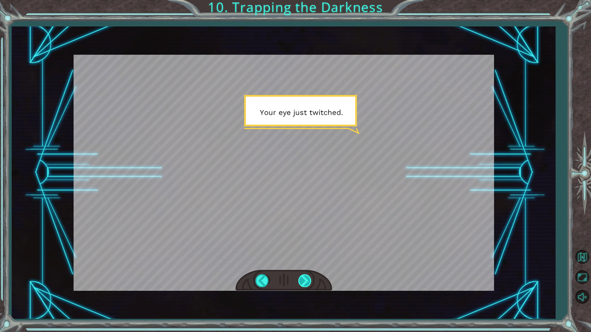
click at [305, 280] on div at bounding box center [305, 281] width 14 height 13
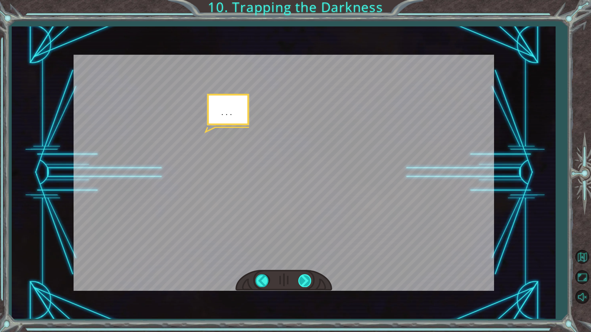
click at [305, 280] on div at bounding box center [305, 281] width 14 height 13
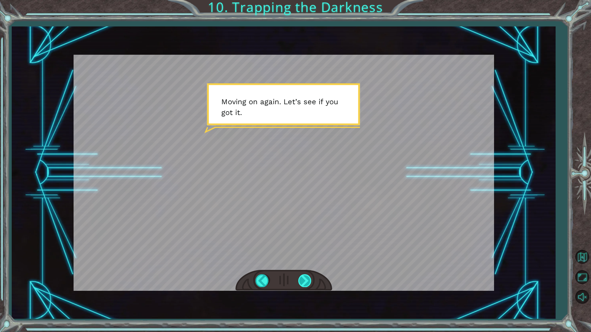
click at [305, 280] on div at bounding box center [305, 281] width 14 height 13
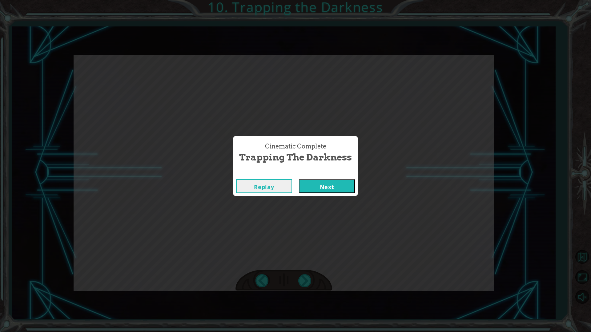
click at [318, 184] on button "Next" at bounding box center [327, 186] width 56 height 14
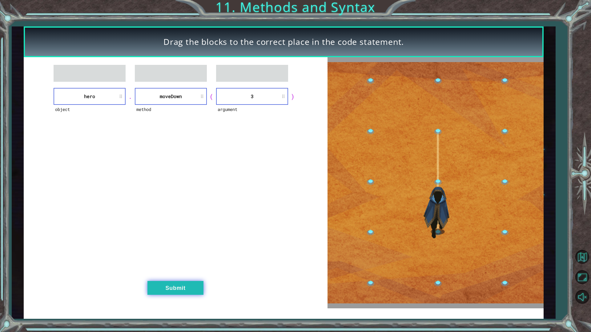
click at [187, 288] on button "Submit" at bounding box center [175, 288] width 56 height 14
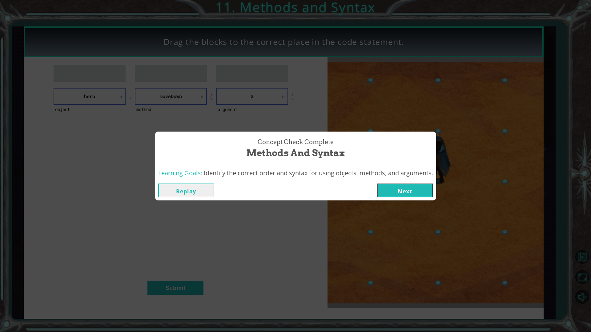
click at [405, 193] on button "Next" at bounding box center [405, 191] width 56 height 14
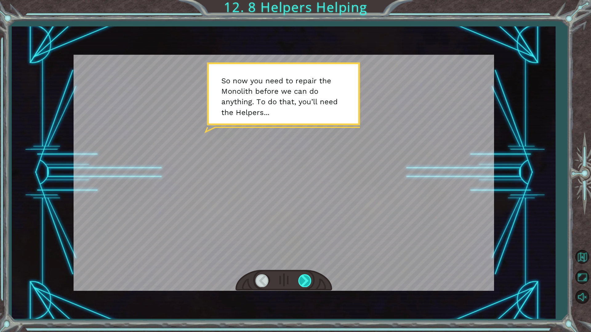
click at [304, 280] on div at bounding box center [305, 281] width 14 height 13
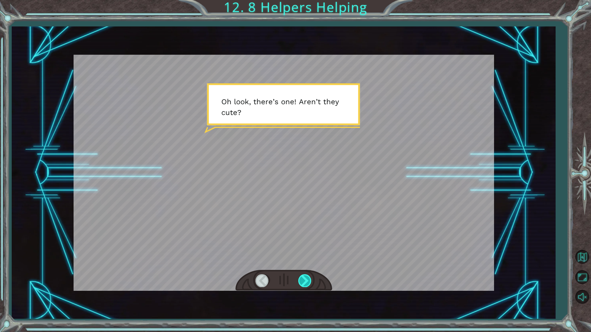
click at [304, 280] on div at bounding box center [305, 281] width 14 height 13
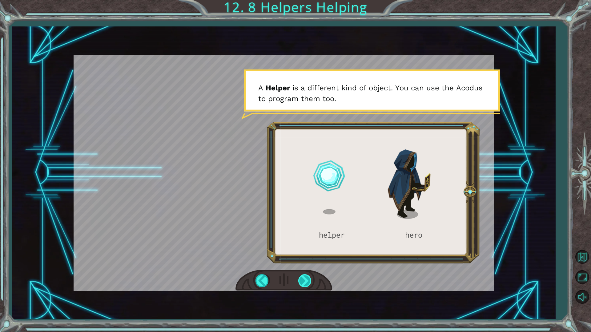
click at [304, 280] on div at bounding box center [305, 281] width 14 height 13
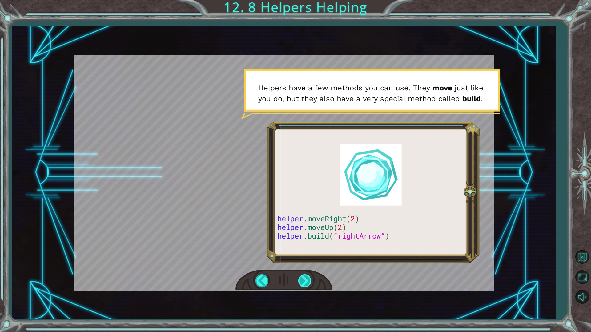
click at [304, 280] on div at bounding box center [305, 281] width 14 height 13
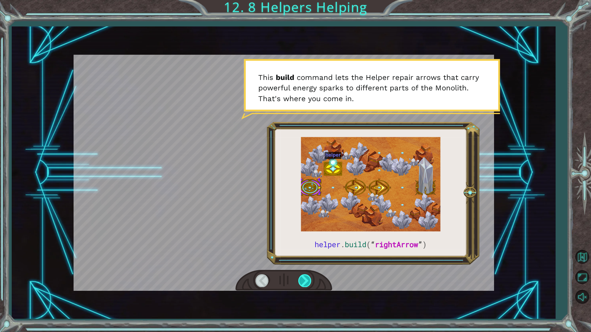
click at [304, 280] on div at bounding box center [305, 281] width 14 height 13
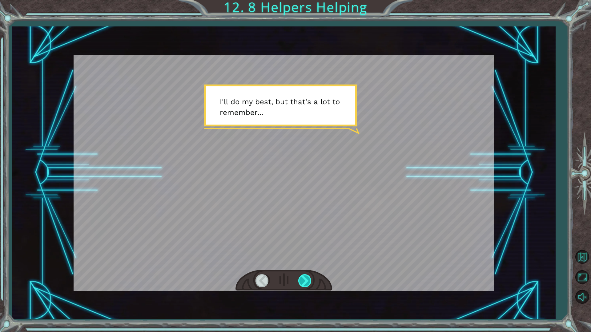
click at [304, 280] on div at bounding box center [305, 281] width 14 height 13
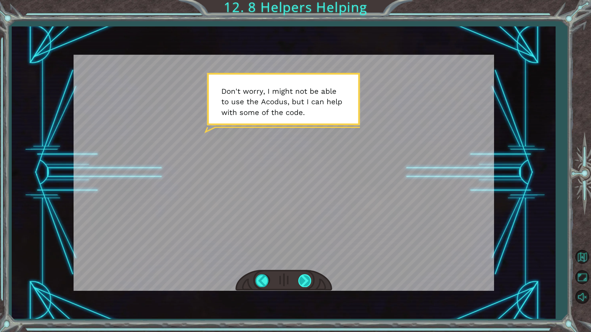
click at [304, 280] on div at bounding box center [305, 281] width 14 height 13
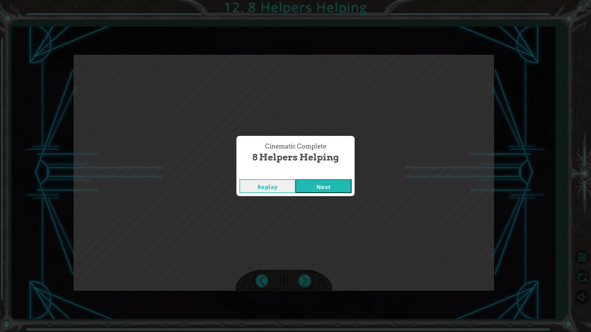
click at [315, 187] on button "Next" at bounding box center [324, 186] width 56 height 14
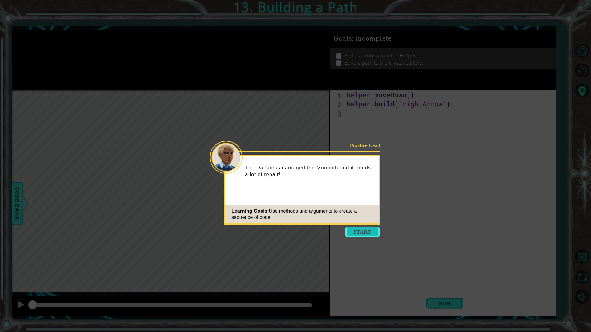
click at [371, 233] on button "Start" at bounding box center [362, 232] width 35 height 10
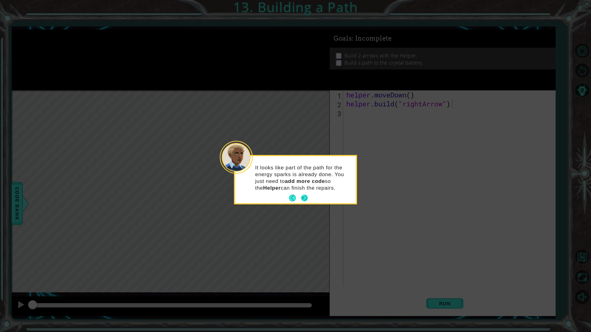
click at [305, 200] on button "Next" at bounding box center [304, 198] width 7 height 7
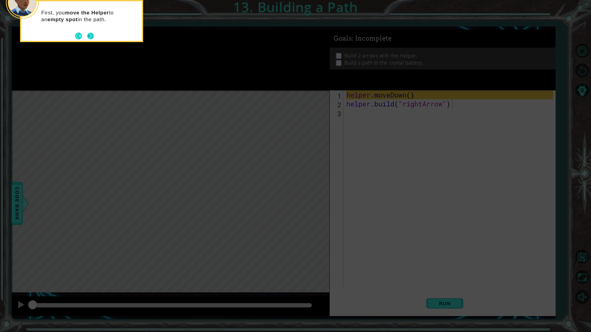
click at [92, 34] on button "Next" at bounding box center [90, 36] width 7 height 7
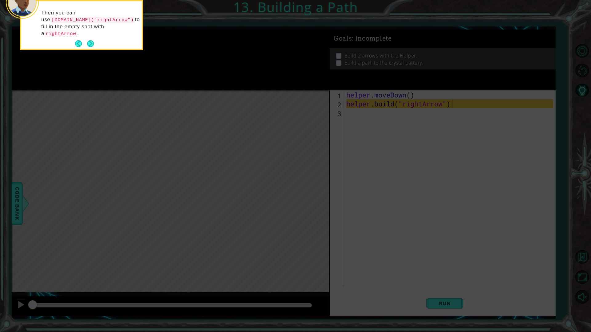
click at [92, 40] on button "Next" at bounding box center [90, 43] width 7 height 7
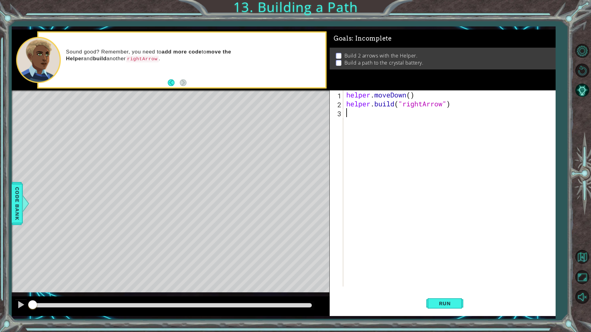
click at [392, 119] on div "helper . moveDown ( ) helper . build ( "rightArrow" )" at bounding box center [450, 198] width 211 height 214
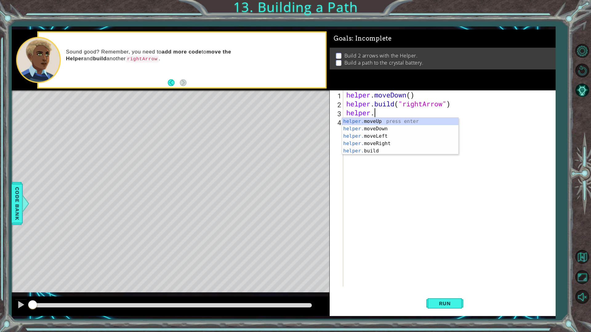
scroll to position [0, 1]
click at [392, 145] on div "helper. moveUp press enter helper. moveDown press enter helper. moveLeft press …" at bounding box center [400, 144] width 116 height 52
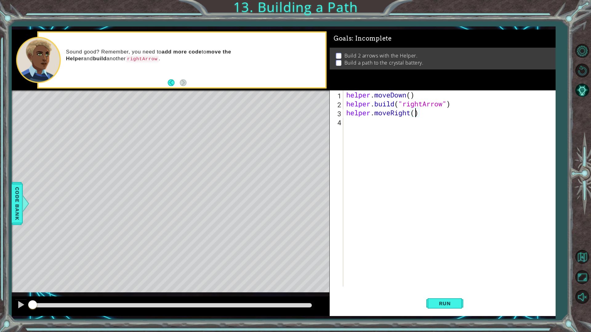
type textarea "helper.moveRight(3)"
click at [350, 123] on div "helper . moveDown ( ) helper . build ( "rightArrow" ) helper . moveRight ( 3 )" at bounding box center [450, 198] width 211 height 214
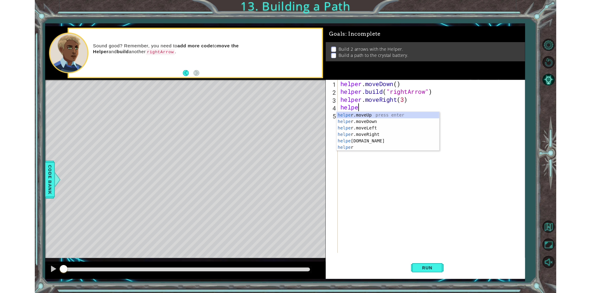
scroll to position [0, 1]
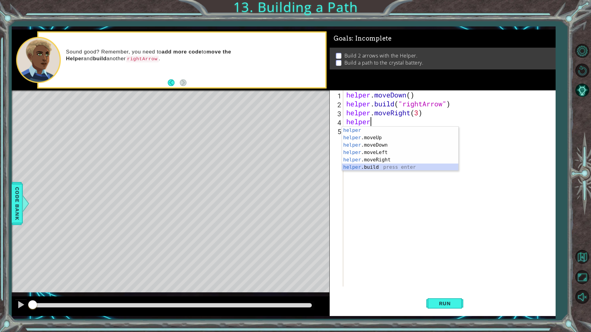
click at [380, 166] on div "helper press enter helper .moveUp press enter helper .moveDown press enter help…" at bounding box center [400, 156] width 116 height 59
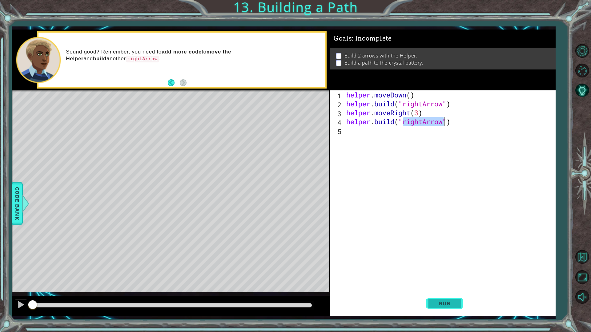
type textarea "helper.build("rightArrow")"
click at [446, 293] on span "Run" at bounding box center [445, 304] width 24 height 6
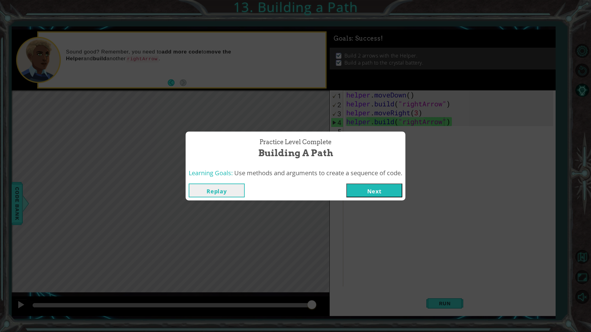
click at [380, 195] on button "Next" at bounding box center [374, 191] width 56 height 14
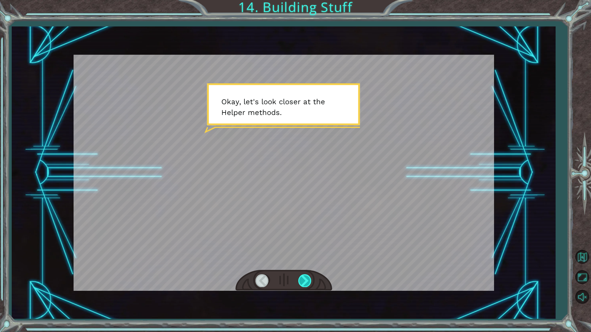
click at [307, 279] on div at bounding box center [305, 281] width 14 height 13
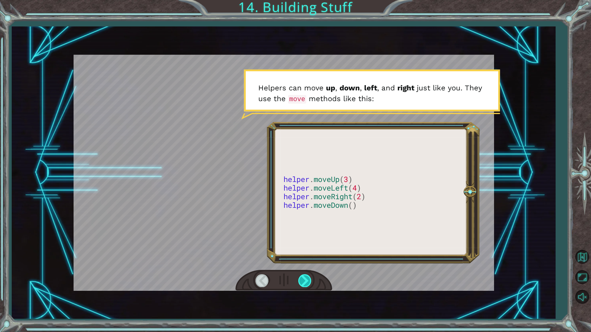
click at [307, 279] on div at bounding box center [305, 281] width 14 height 13
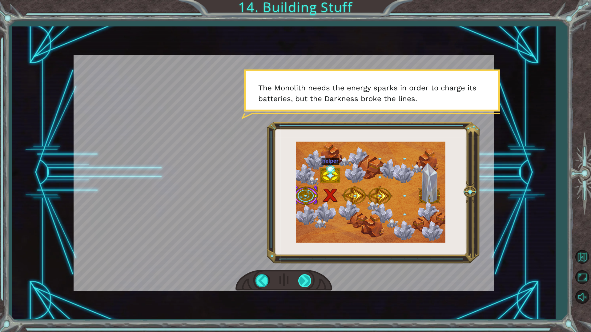
click at [307, 279] on div at bounding box center [305, 281] width 14 height 13
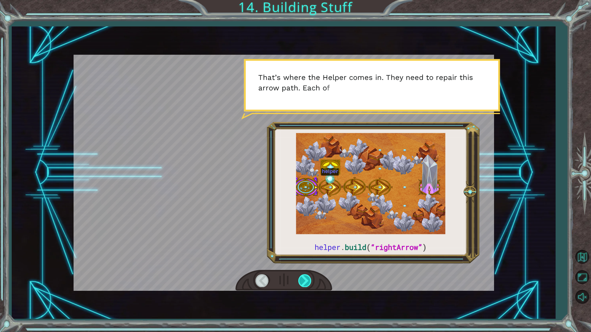
click at [307, 279] on div at bounding box center [305, 281] width 14 height 13
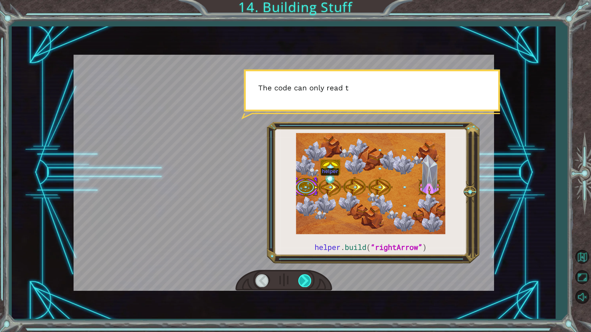
click at [307, 279] on div at bounding box center [305, 281] width 14 height 13
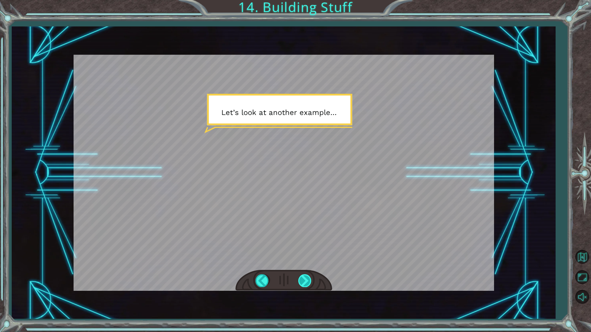
click at [307, 279] on div at bounding box center [305, 281] width 14 height 13
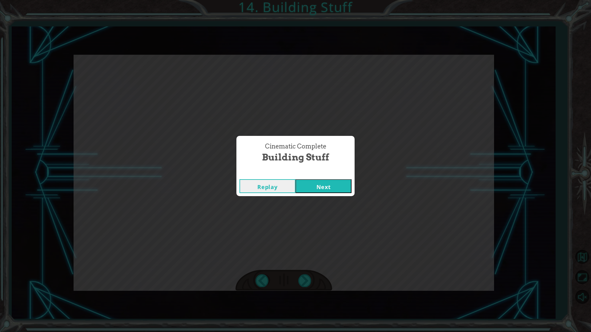
click at [328, 190] on button "Next" at bounding box center [324, 186] width 56 height 14
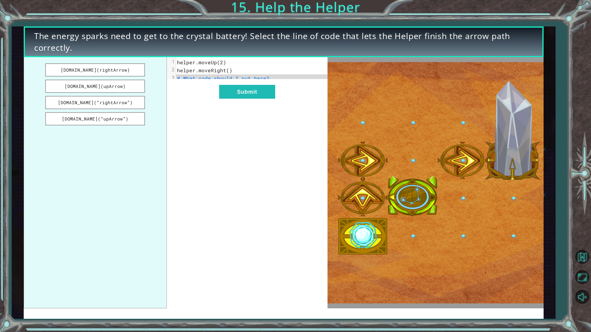
drag, startPoint x: 120, startPoint y: 105, endPoint x: 206, endPoint y: 87, distance: 87.2
click at [206, 87] on div "helper.build(rightArrow) helper.build(upArrow) helper.build(“rightArrow”) helpe…" at bounding box center [176, 182] width 304 height 251
click at [129, 102] on button "helper.build(“rightArrow”)" at bounding box center [95, 102] width 100 height 13
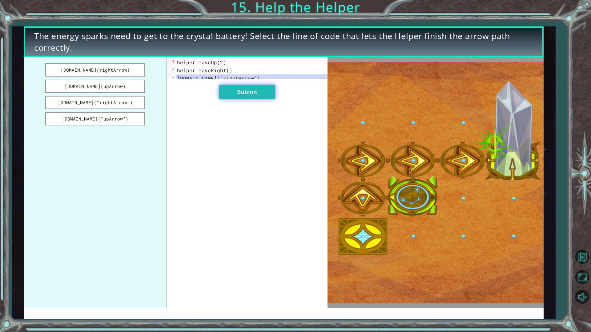
click at [258, 99] on button "Submit" at bounding box center [247, 92] width 56 height 14
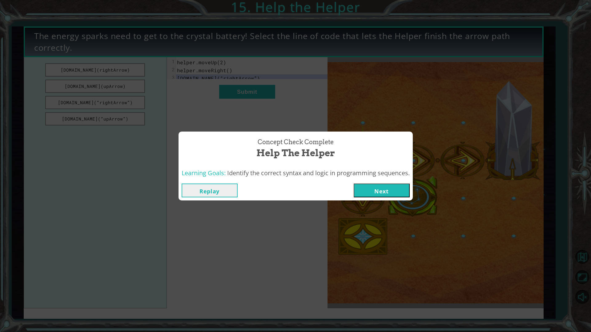
click at [371, 193] on button "Next" at bounding box center [382, 191] width 56 height 14
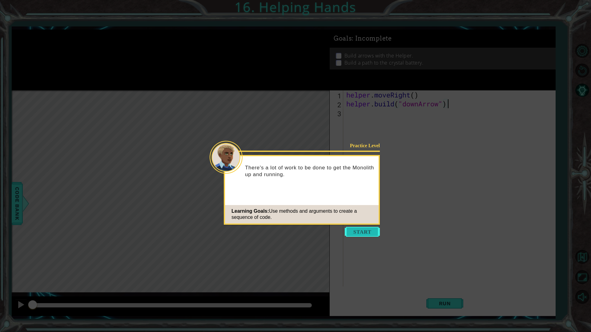
click at [363, 230] on button "Start" at bounding box center [362, 232] width 35 height 10
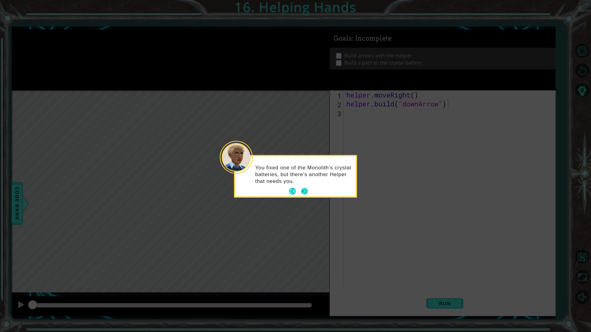
click at [303, 191] on button "Next" at bounding box center [304, 191] width 7 height 7
